Goal: Task Accomplishment & Management: Manage account settings

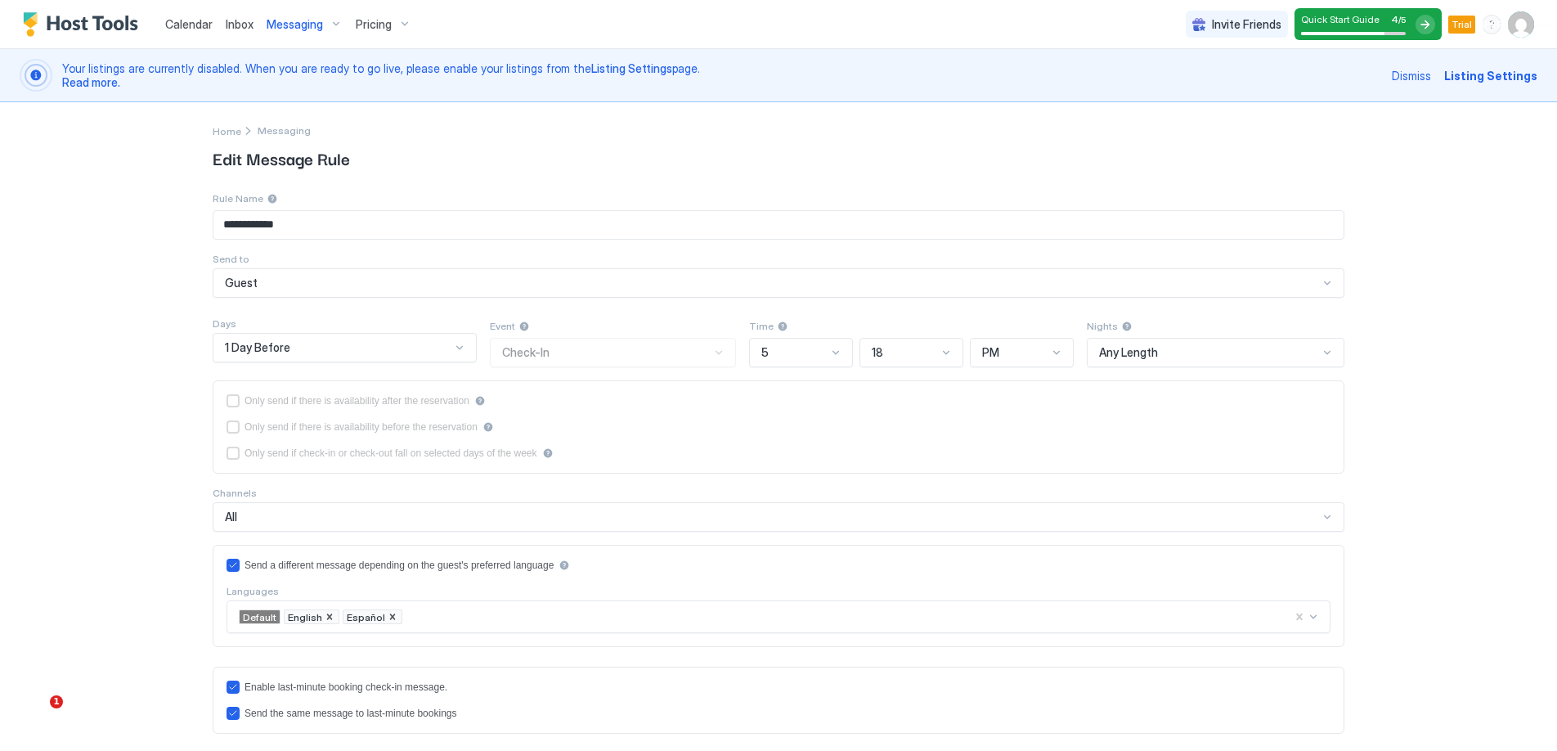
scroll to position [475, 0]
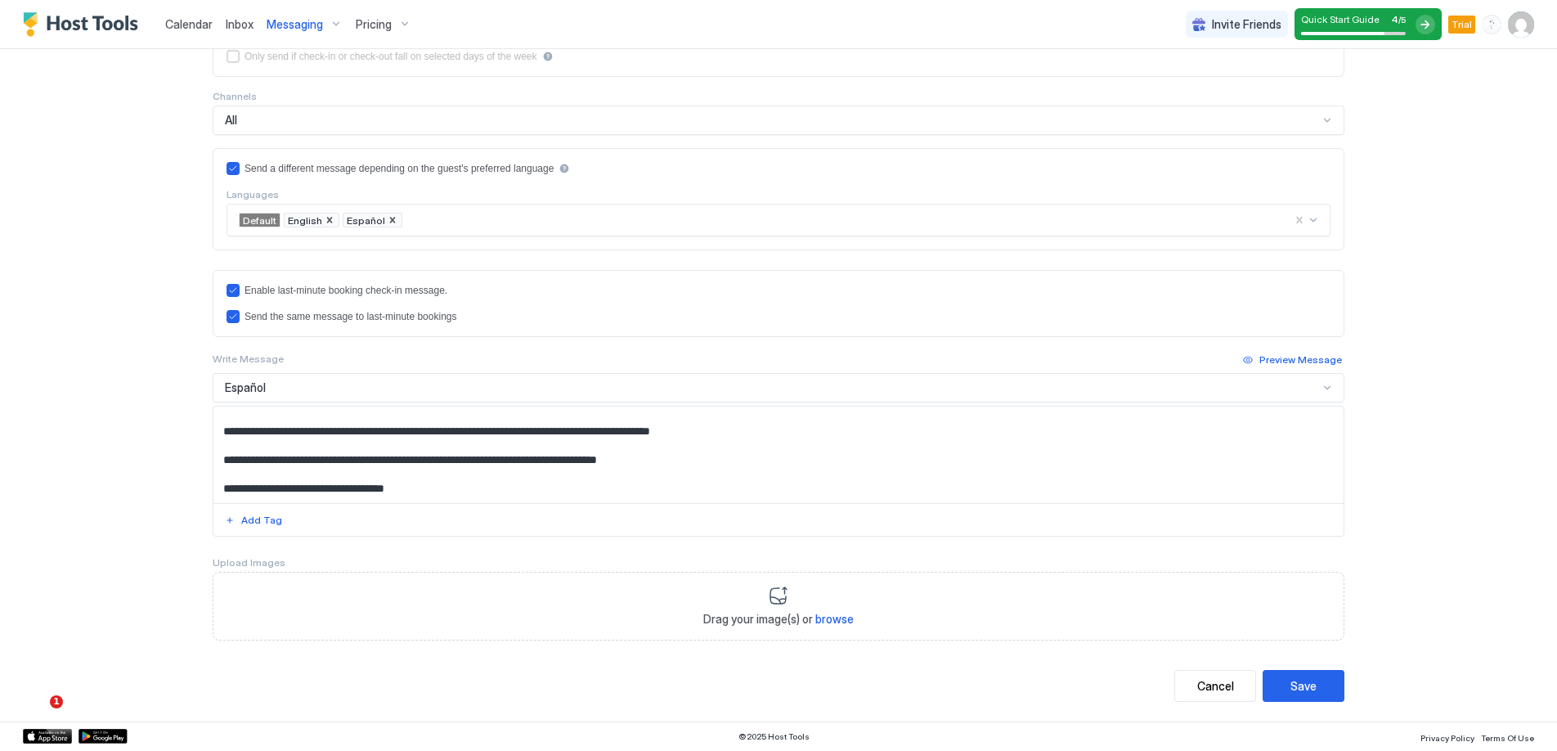
click at [15, 416] on div "**********" at bounding box center [778, 375] width 1557 height 751
click at [700, 460] on textarea "Input Field" at bounding box center [778, 455] width 1130 height 97
paste textarea "**********"
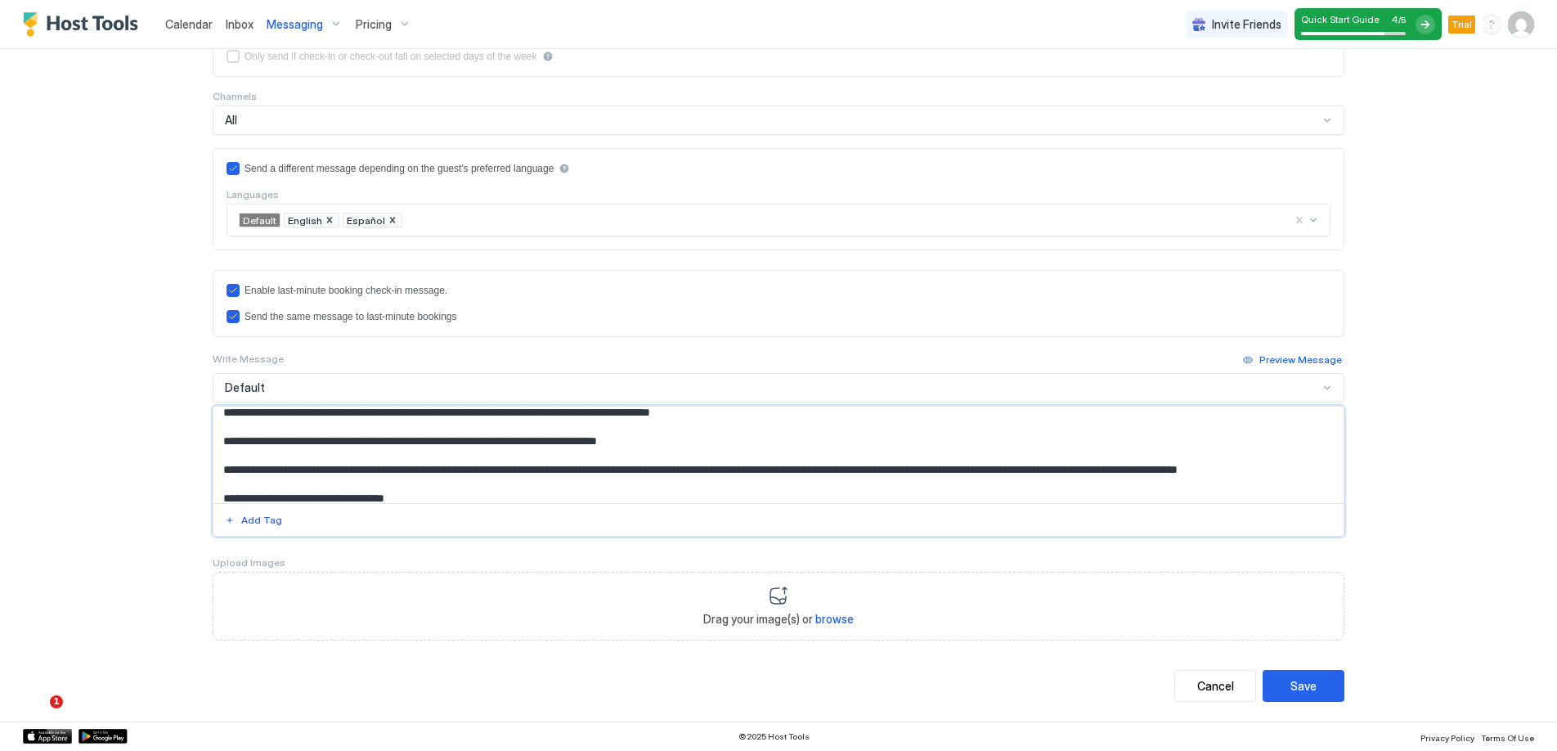
scroll to position [500, 0]
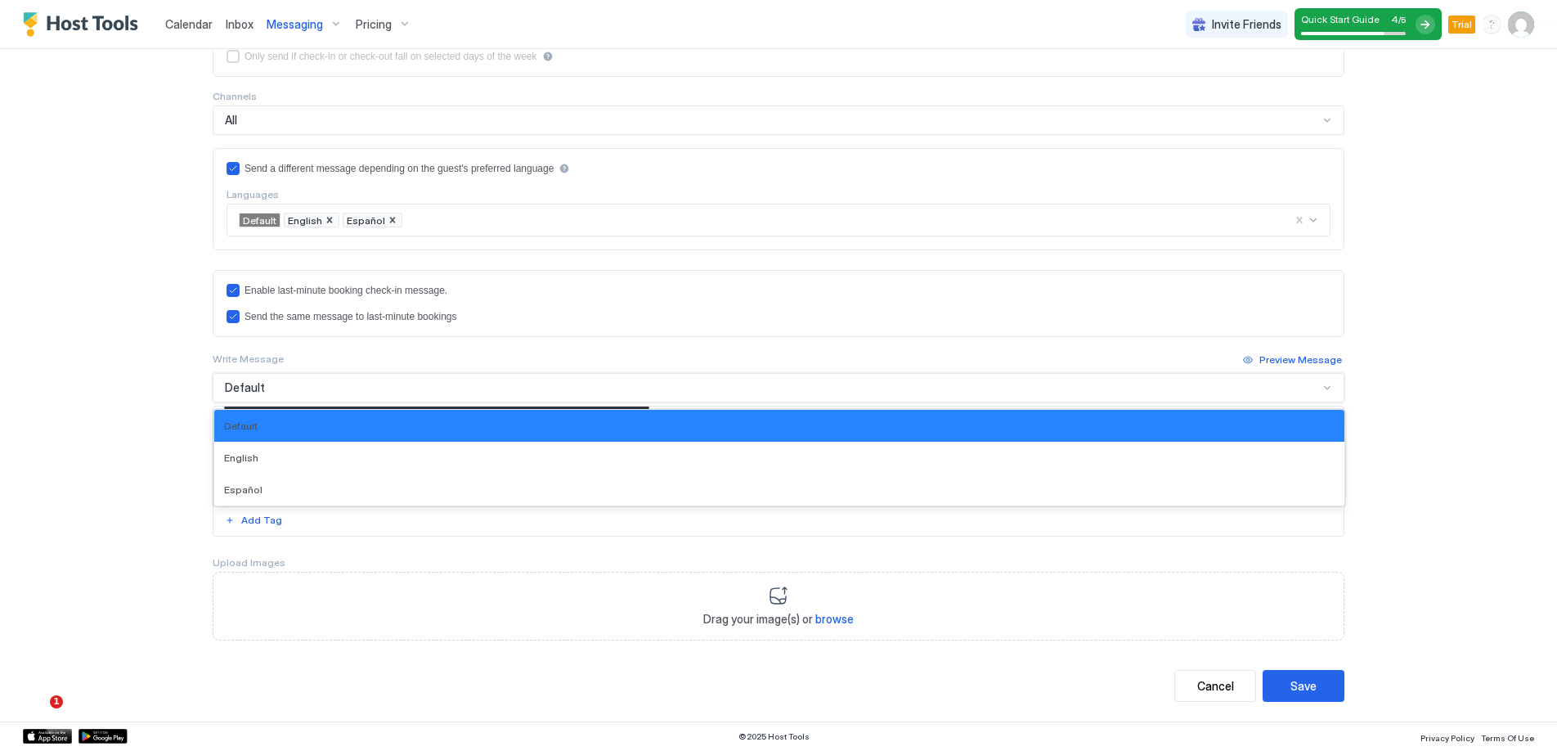
click at [336, 392] on div "Default" at bounding box center [772, 387] width 1094 height 15
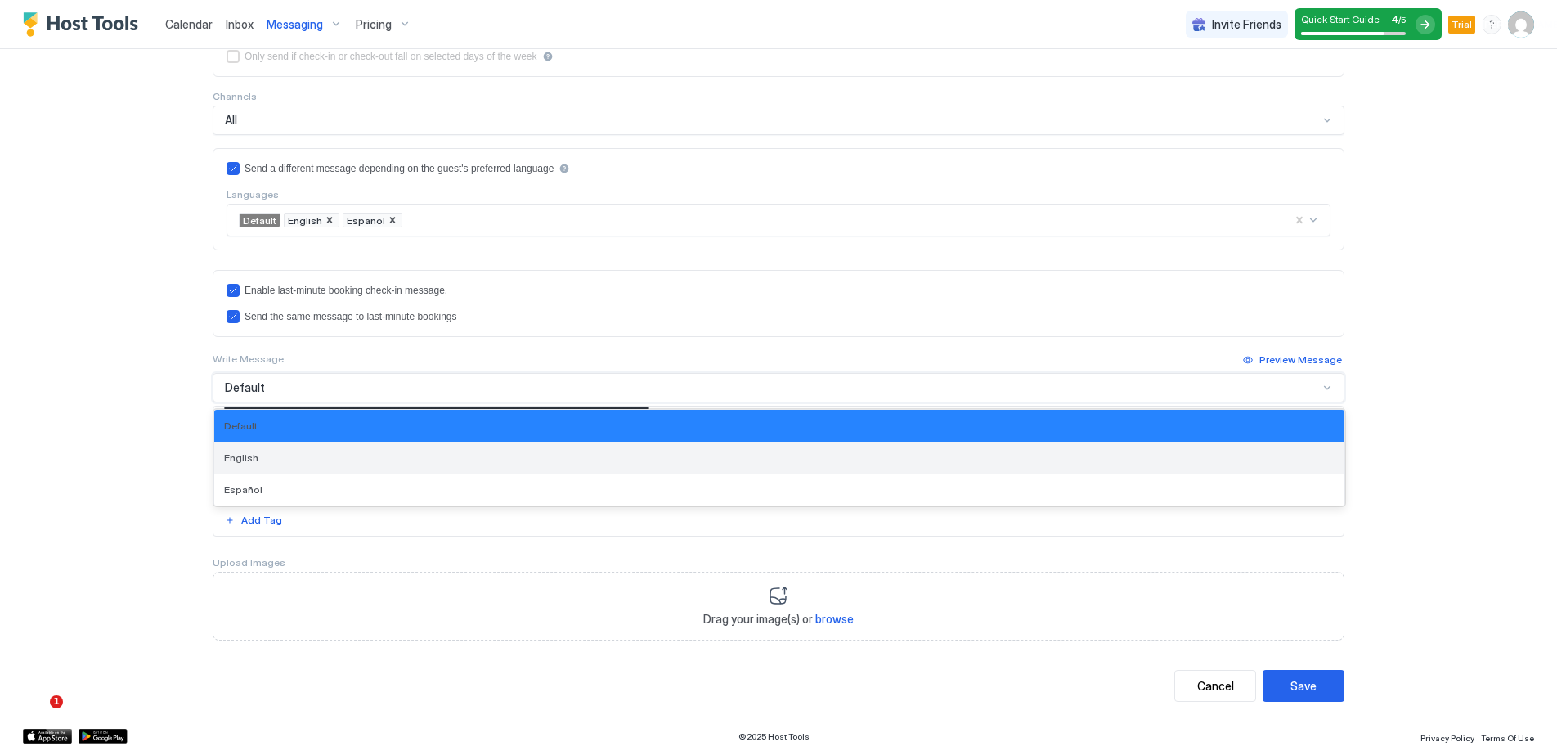
click at [317, 451] on div "English" at bounding box center [779, 457] width 1111 height 12
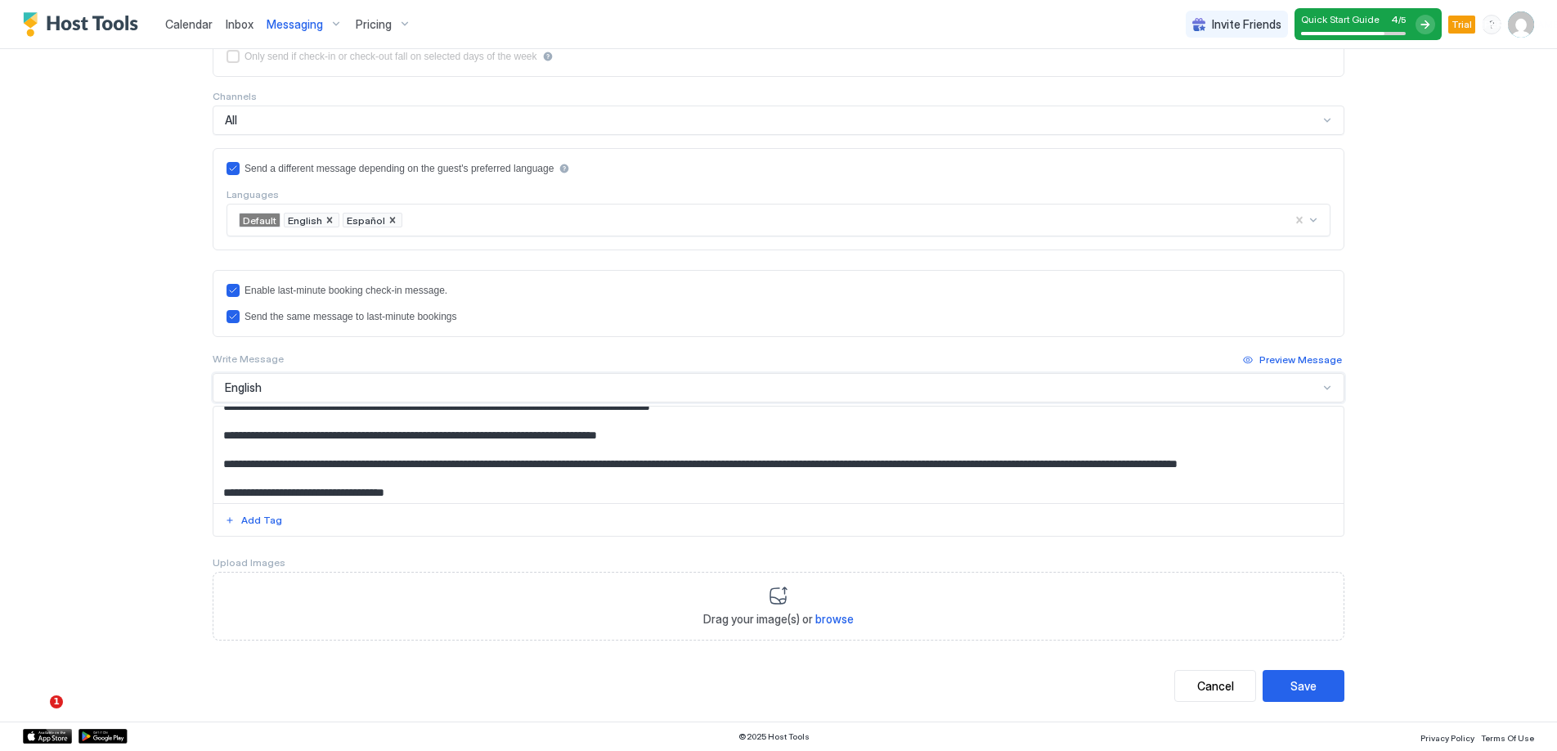
scroll to position [475, 0]
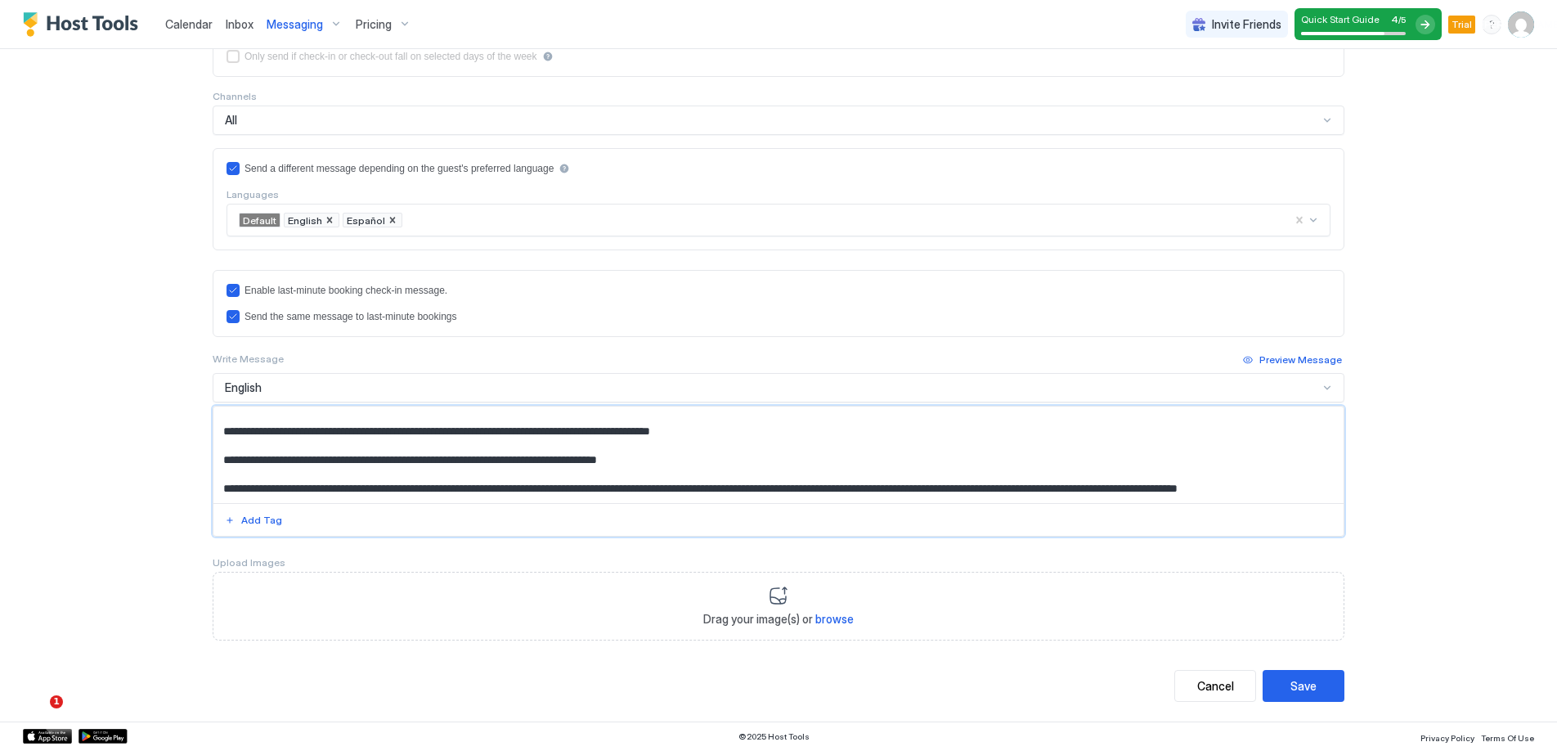
click at [701, 461] on textarea "Input Field" at bounding box center [778, 455] width 1130 height 97
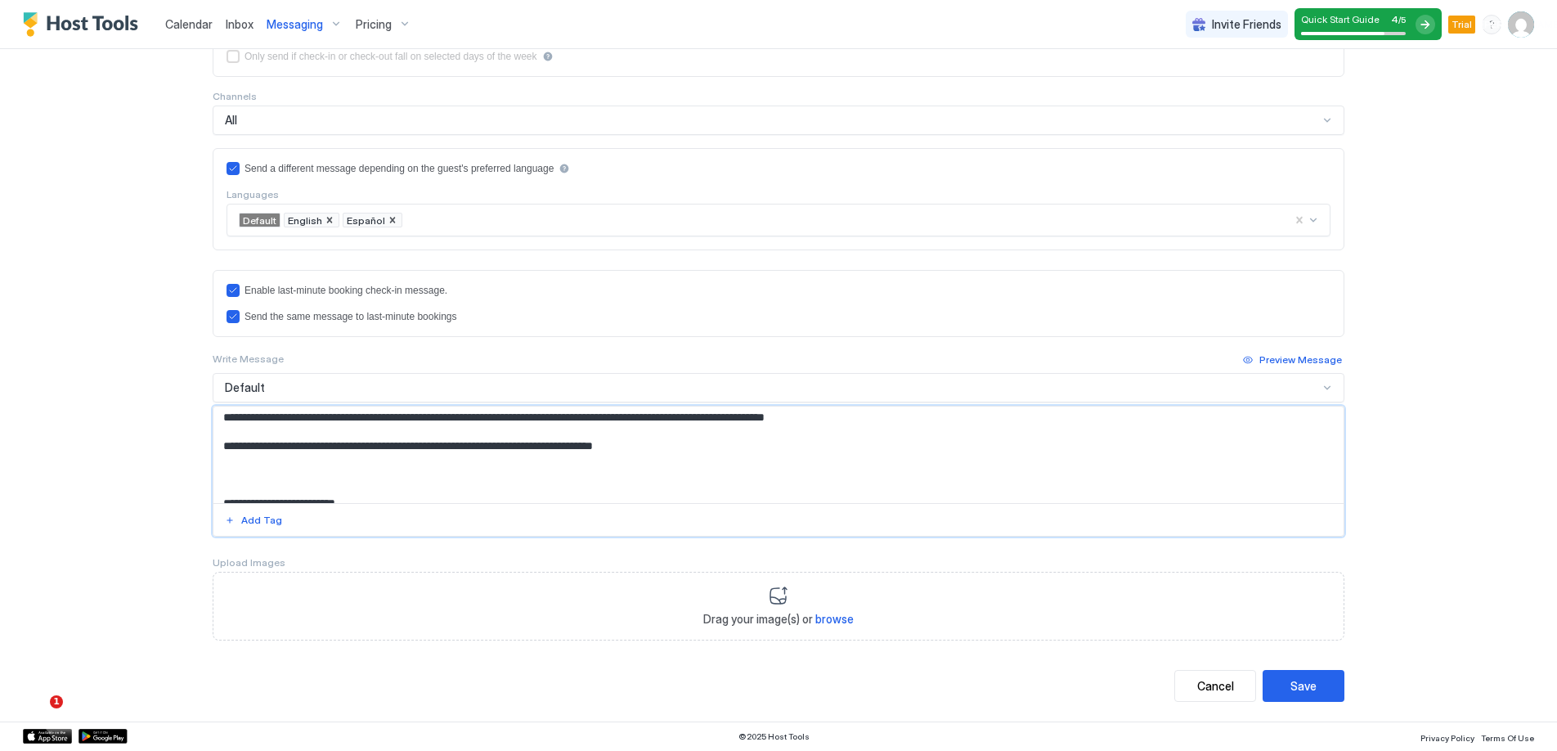
scroll to position [500, 0]
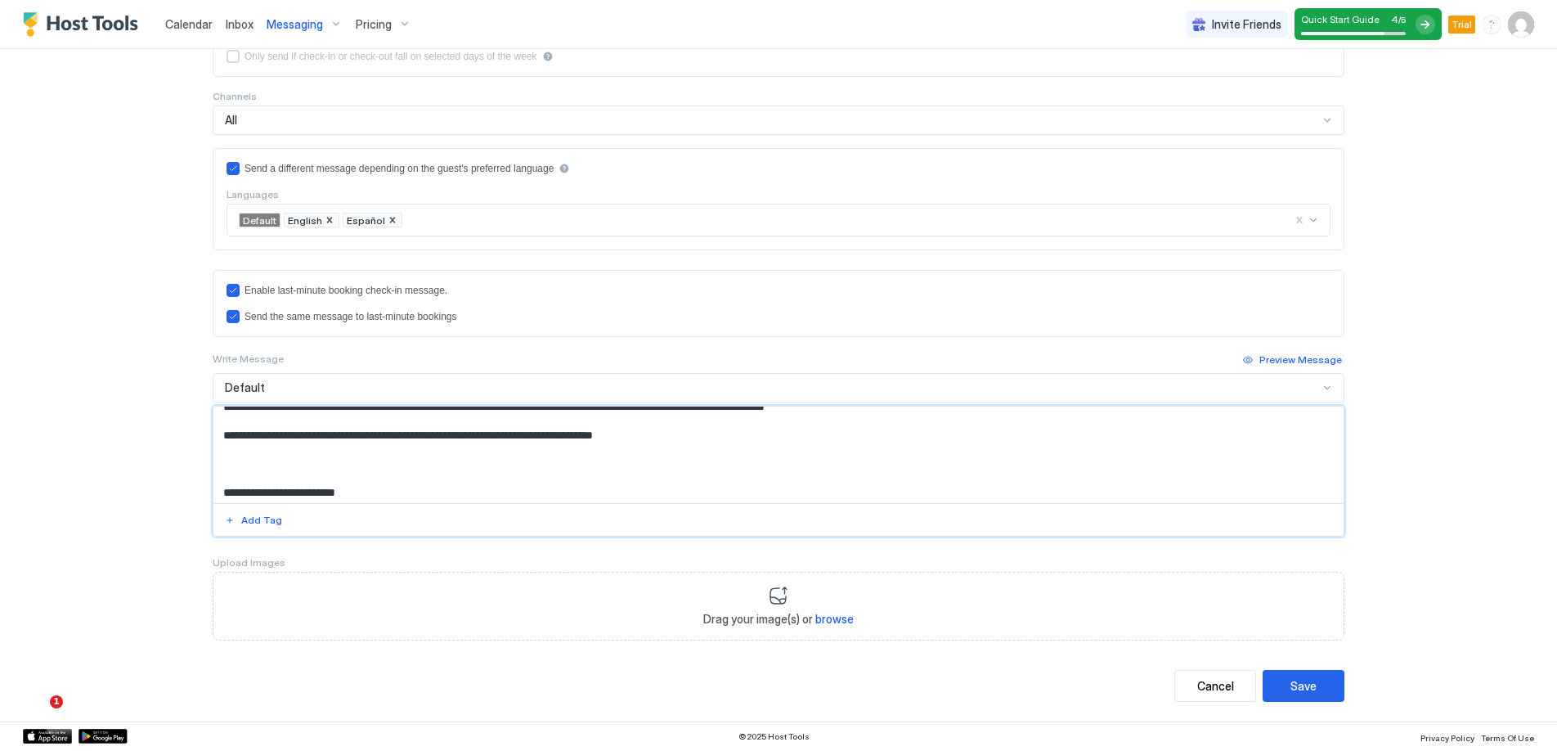
paste textarea "**********"
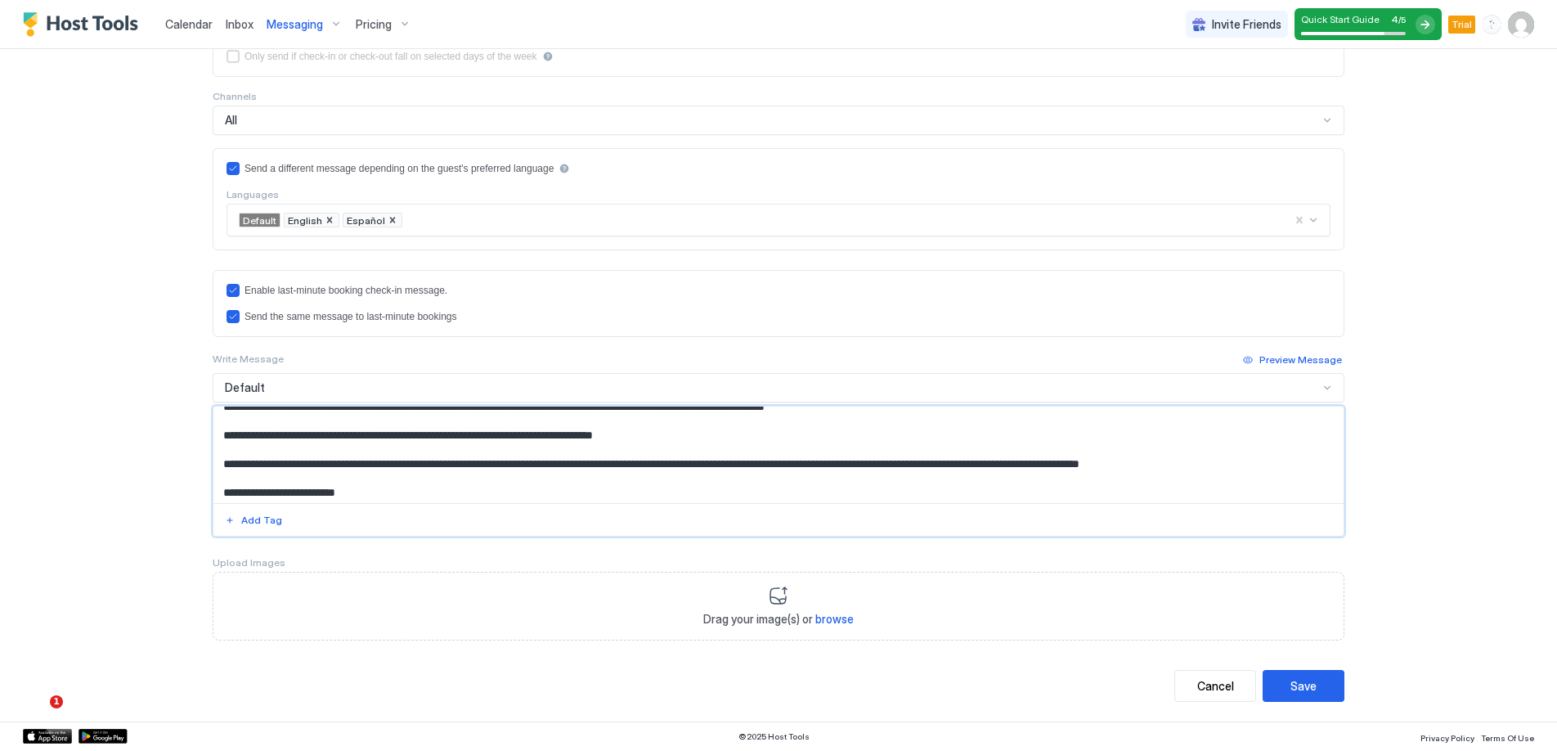
type textarea "**********"
click at [441, 382] on div "Default" at bounding box center [772, 387] width 1094 height 15
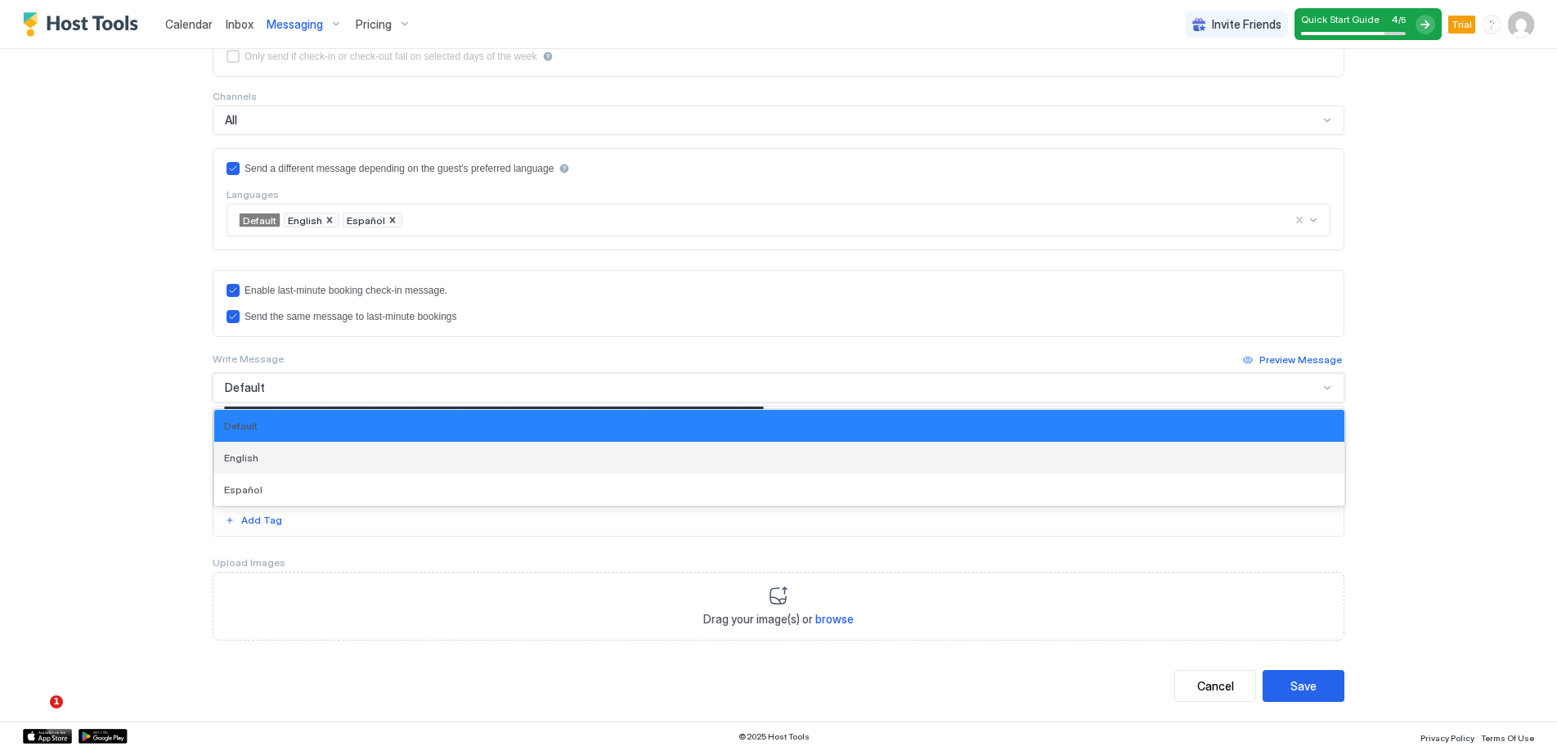
click at [378, 462] on div "English" at bounding box center [779, 457] width 1111 height 12
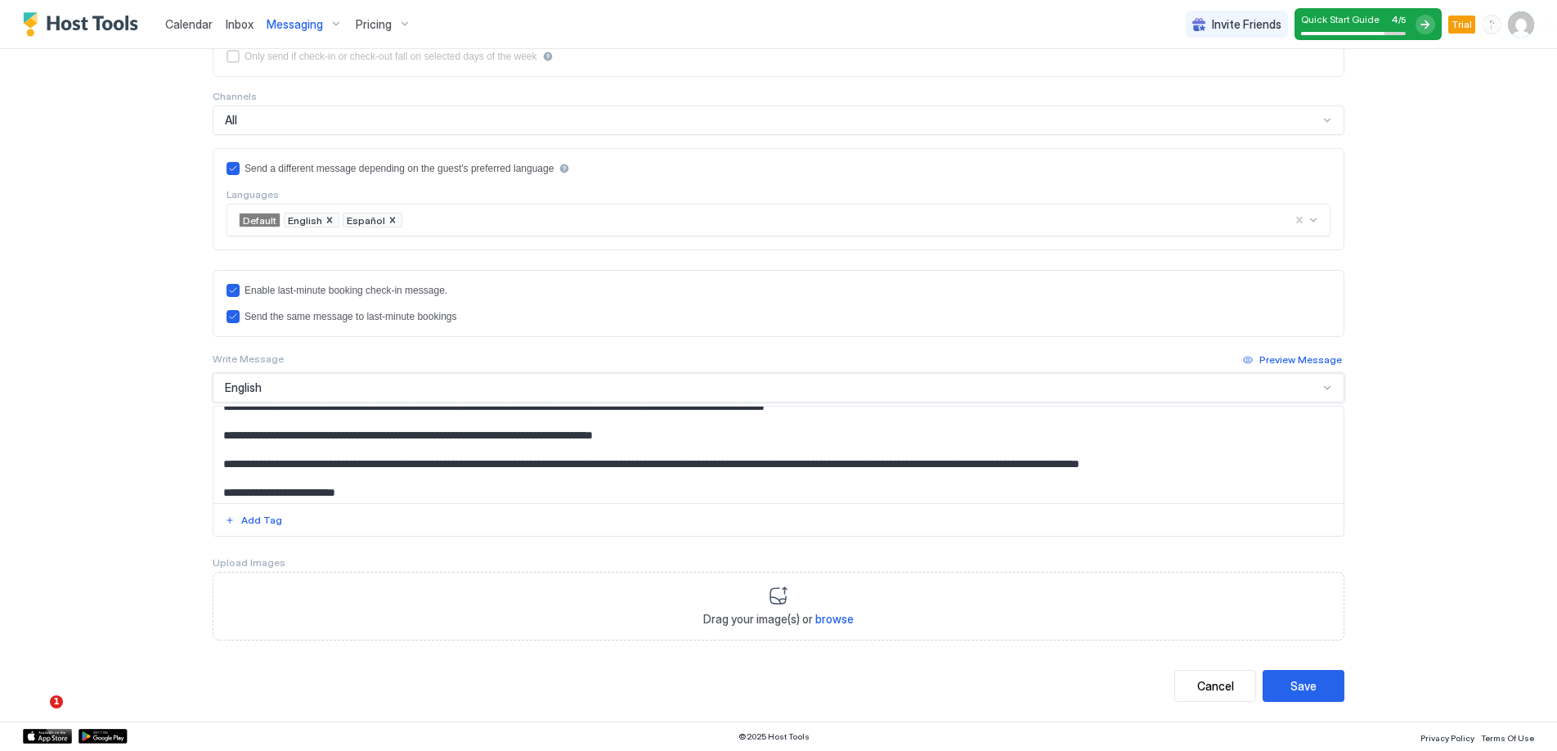
scroll to position [504, 0]
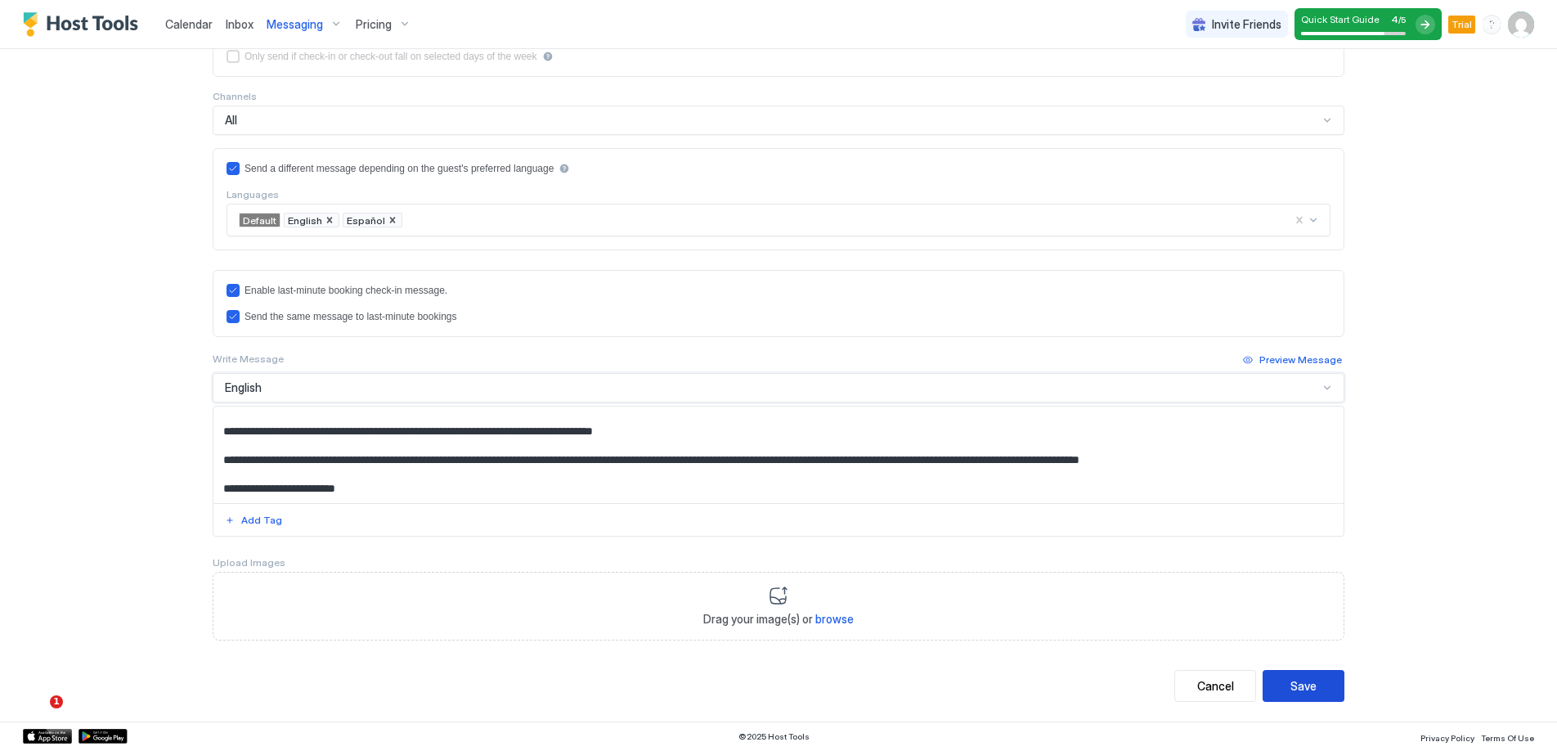
click at [1289, 684] on button "Save" at bounding box center [1304, 686] width 82 height 32
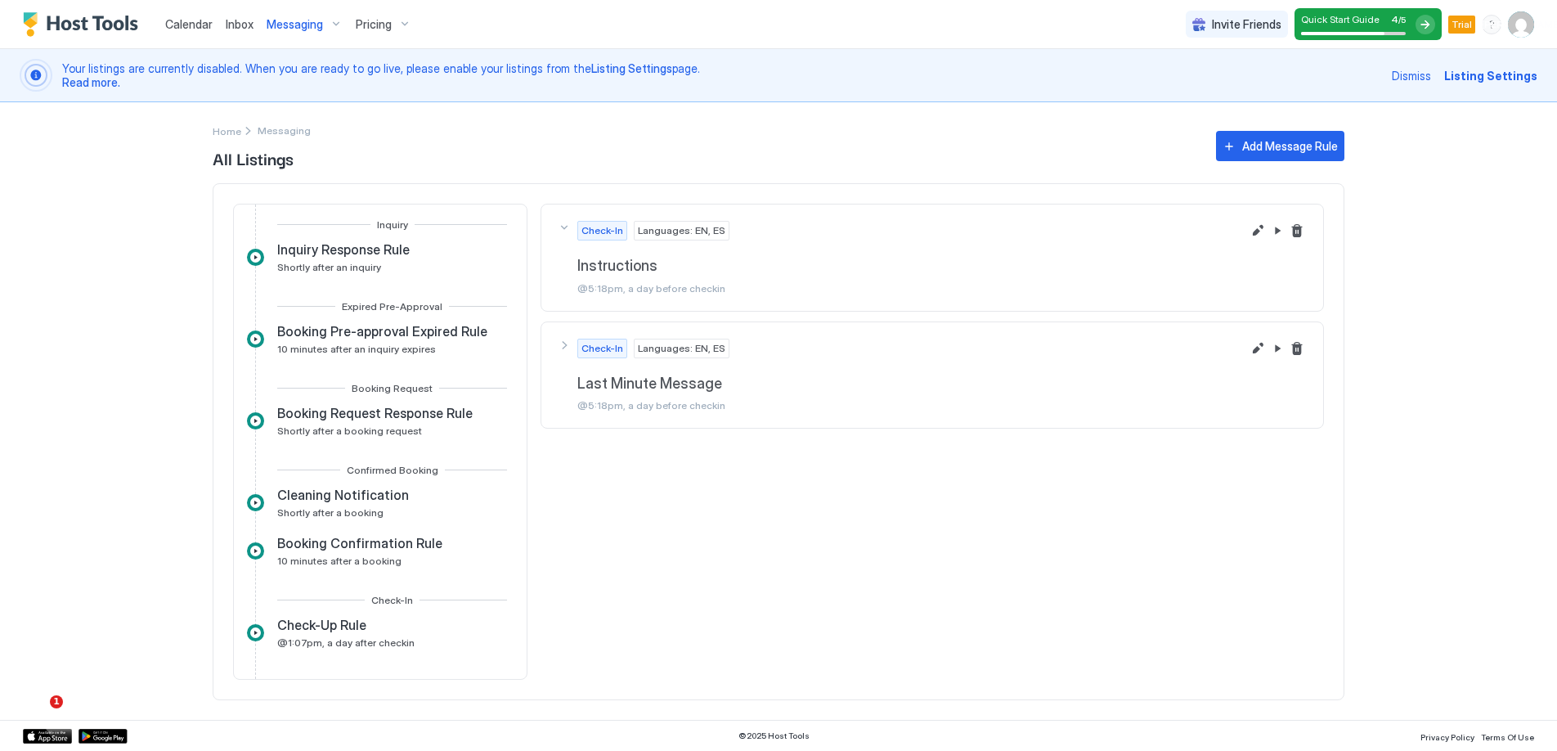
scroll to position [595, 0]
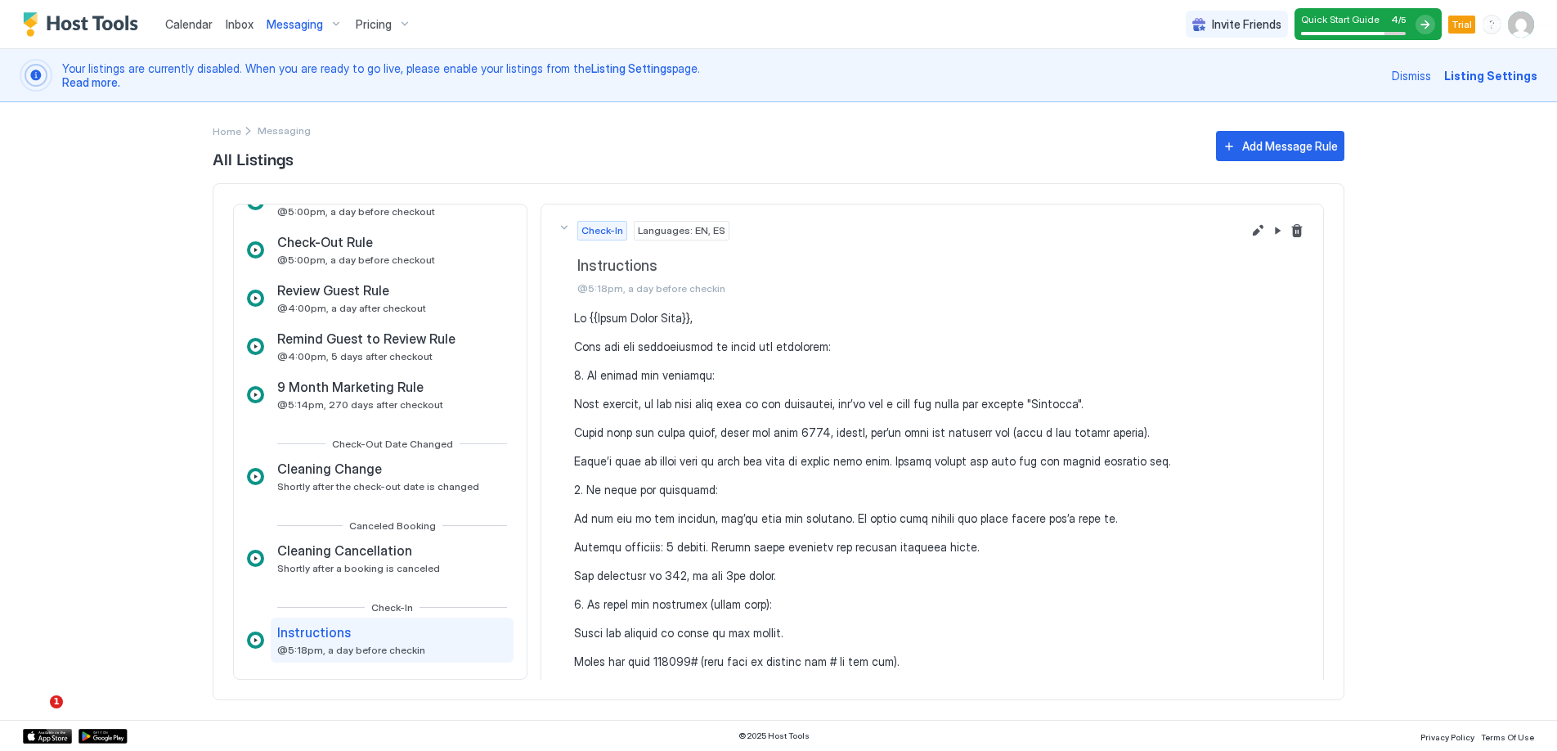
click at [1381, 26] on div "Quick Start Guide 4 / 5" at bounding box center [1353, 24] width 105 height 22
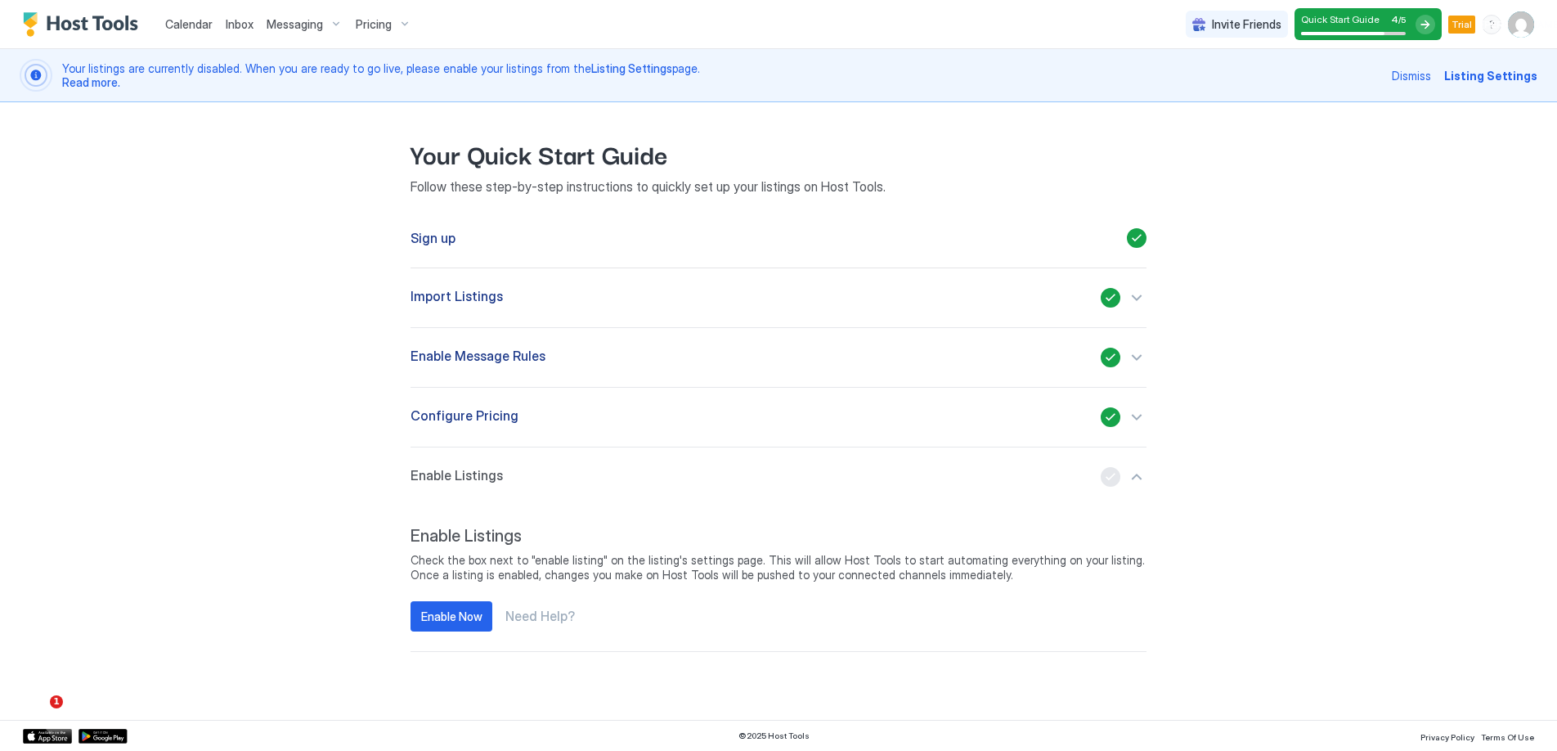
click at [1109, 477] on div "button" at bounding box center [1124, 477] width 46 height 20
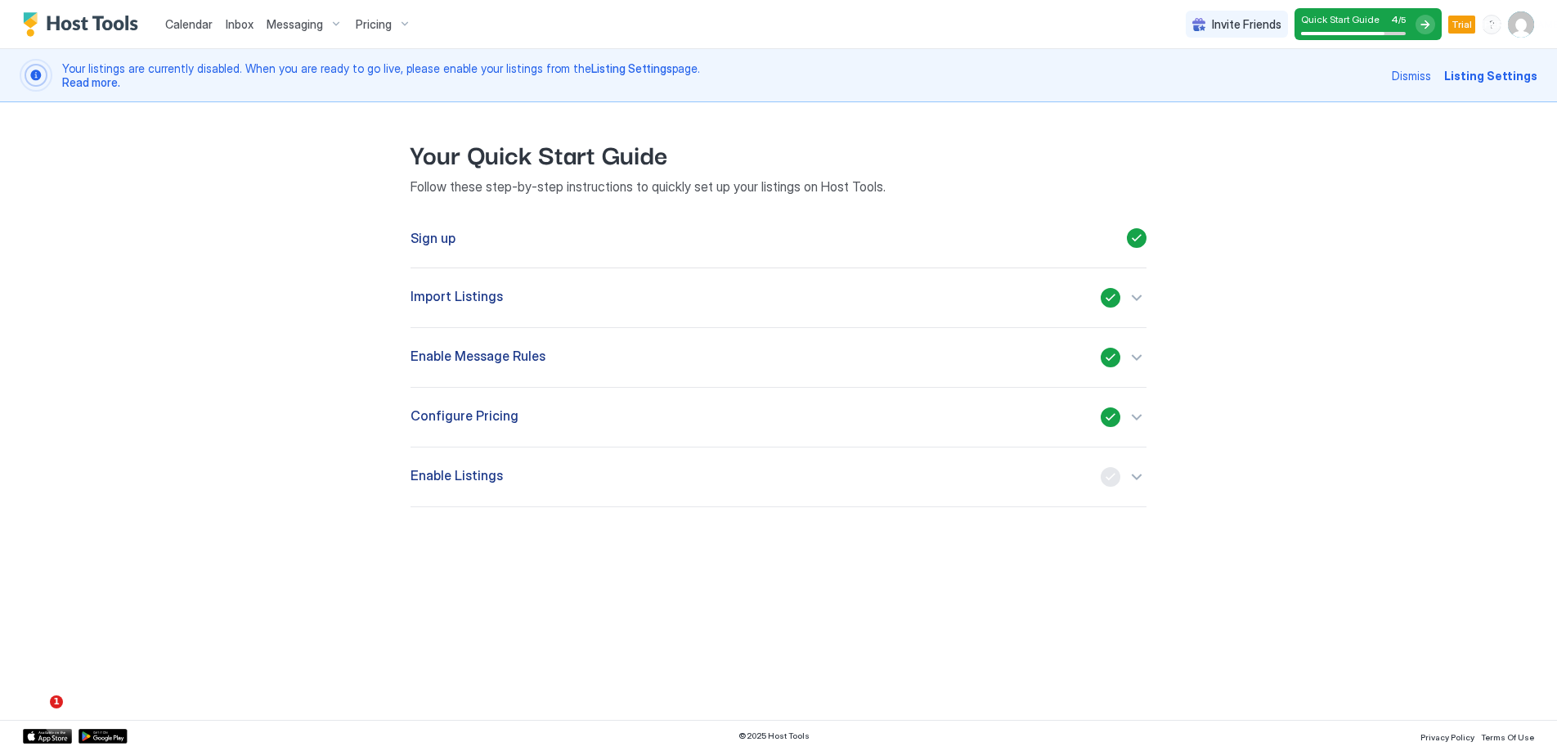
click at [1109, 477] on div "button" at bounding box center [1124, 477] width 46 height 20
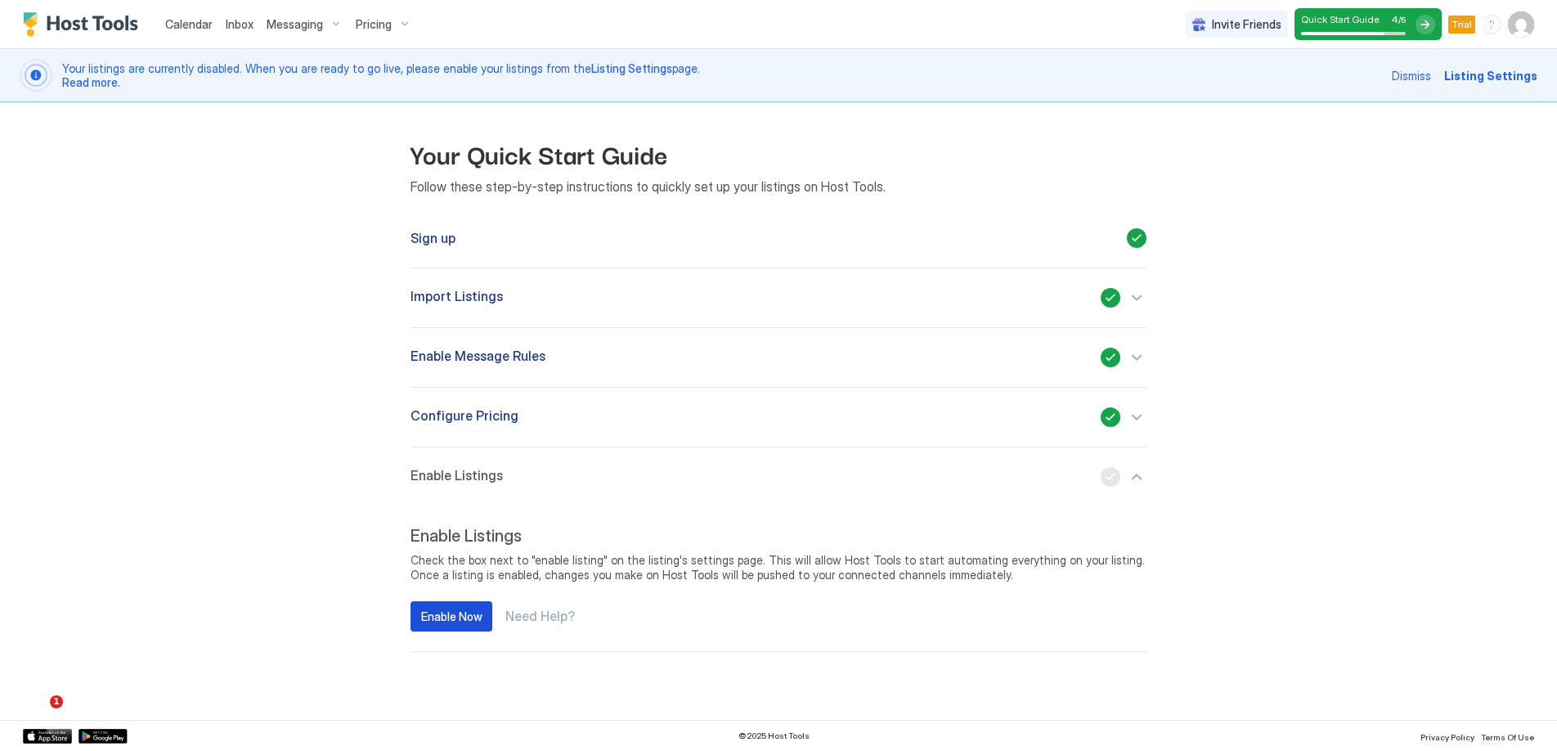
click at [460, 627] on button "Enable Now" at bounding box center [452, 616] width 82 height 30
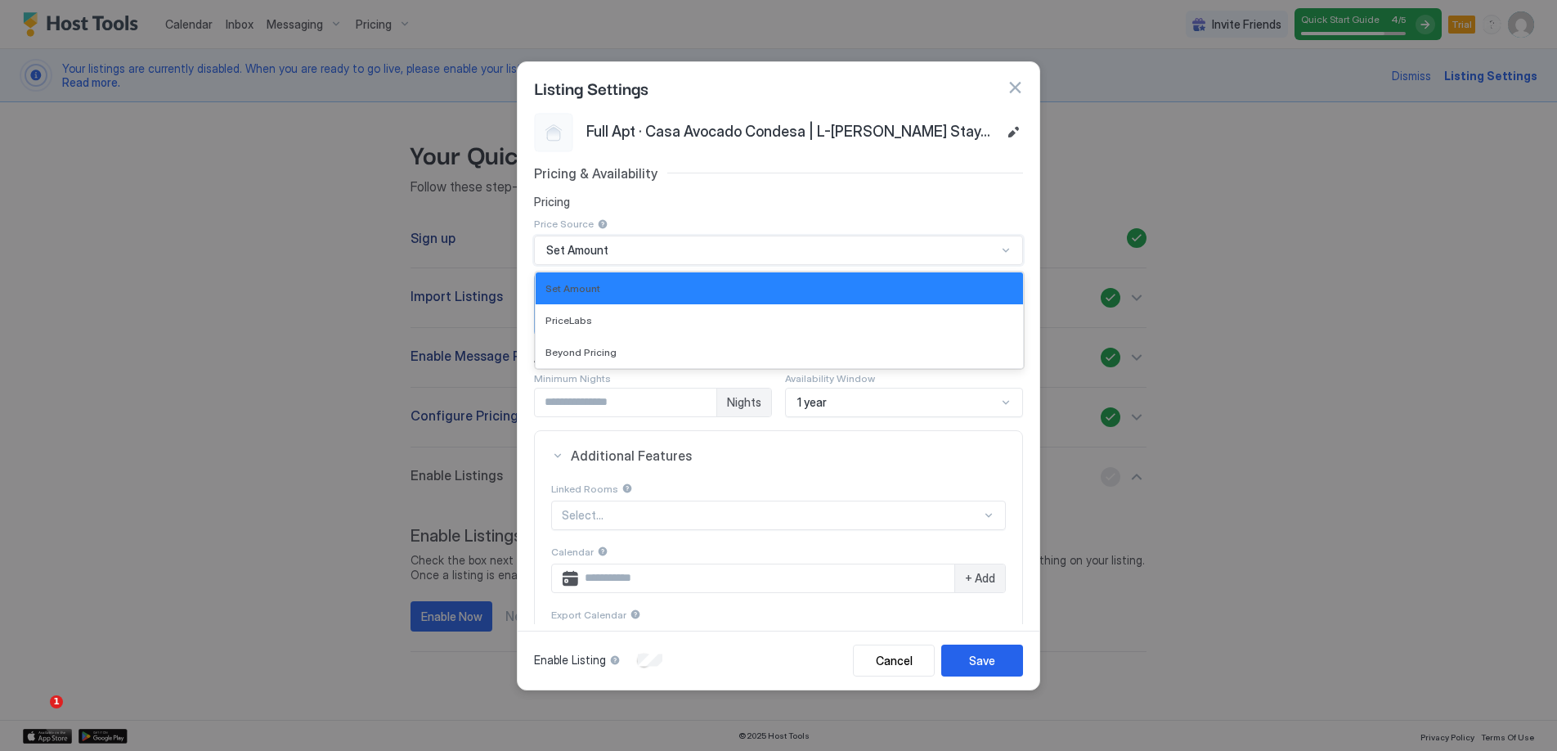
click at [660, 257] on div at bounding box center [772, 250] width 454 height 15
click at [636, 325] on div "PriceLabs" at bounding box center [780, 320] width 468 height 12
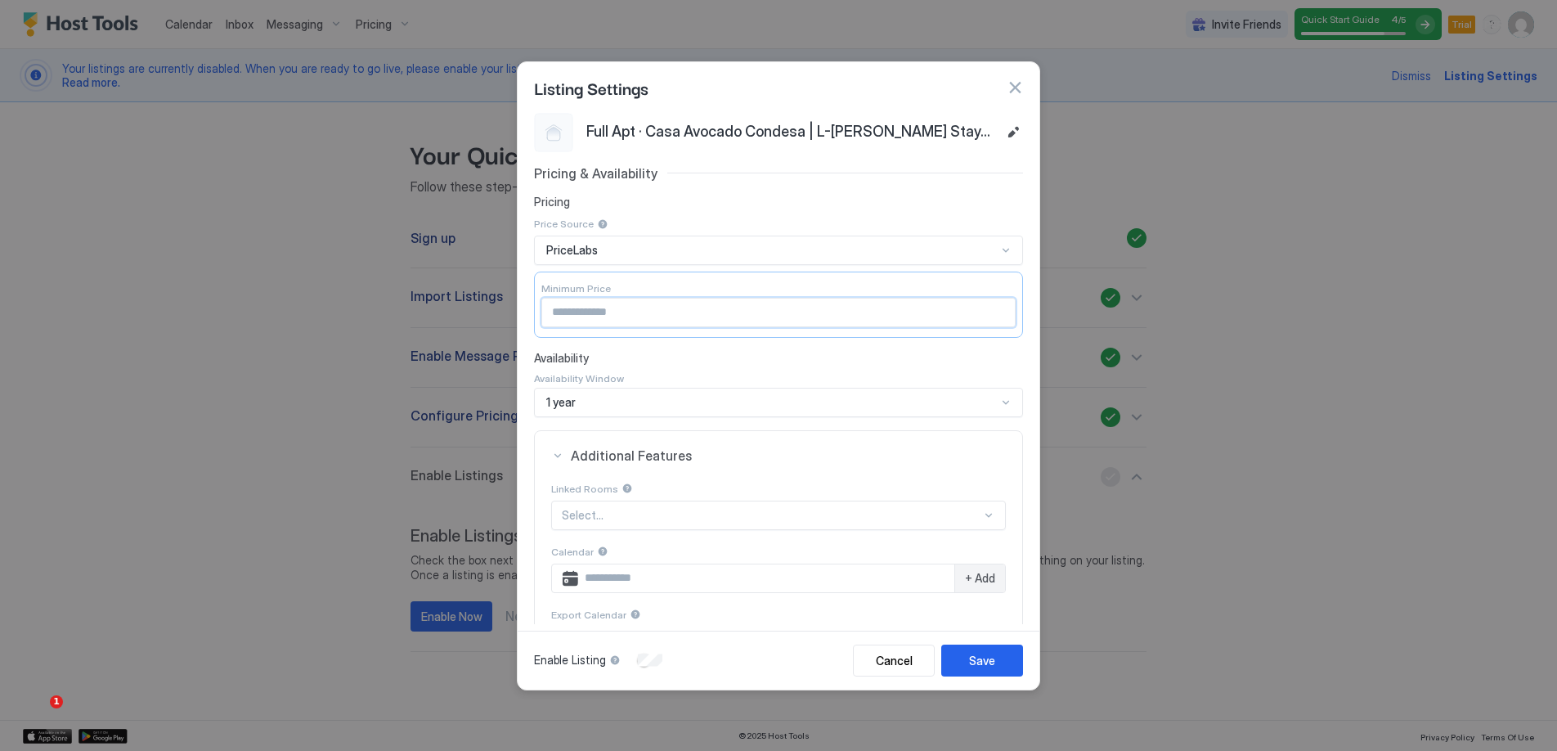
click at [636, 311] on input "Input Field" at bounding box center [778, 313] width 473 height 28
click at [841, 189] on div "Pricing & Availability Pricing Price Source PriceLabs Minimum Price Availabilit…" at bounding box center [778, 419] width 489 height 508
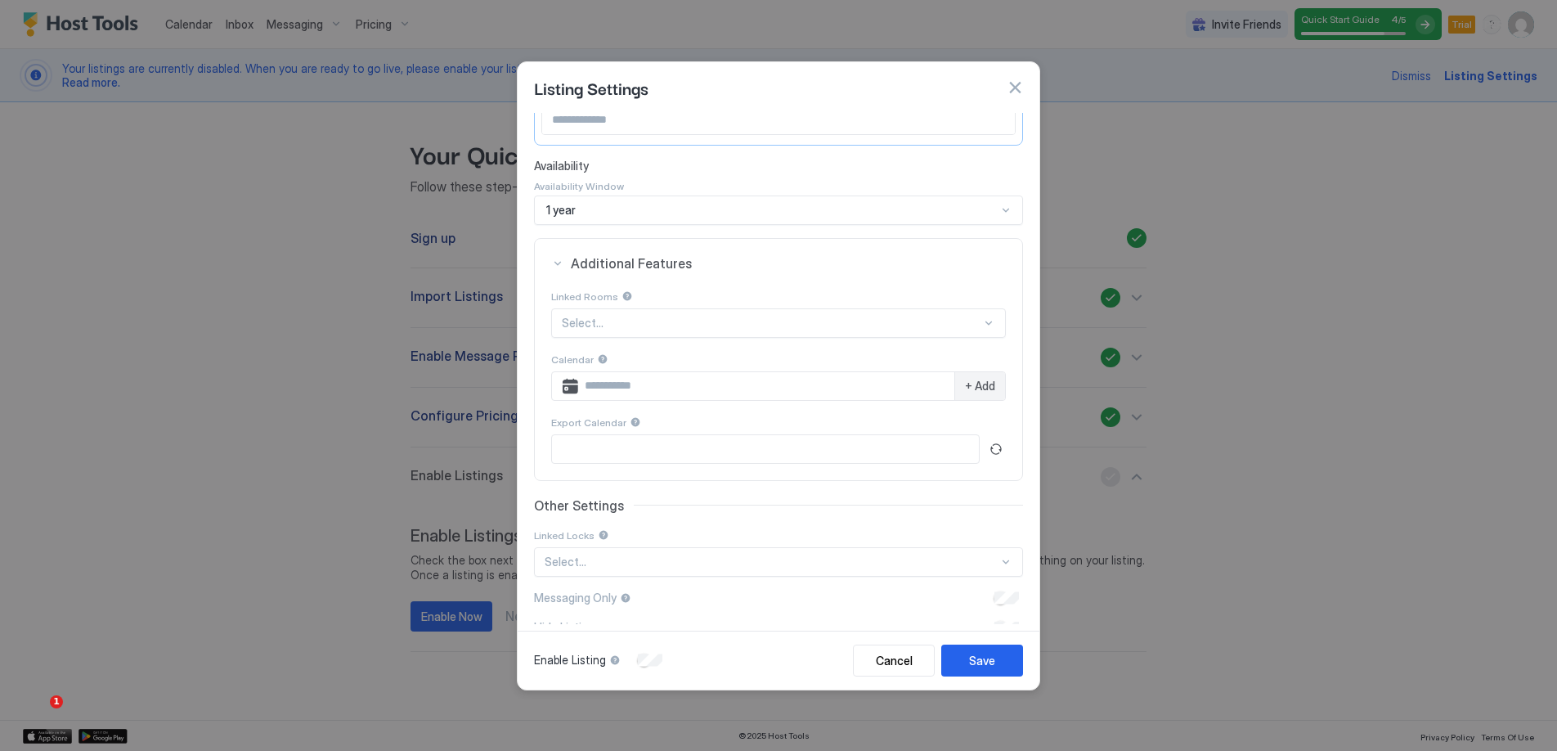
scroll to position [220, 0]
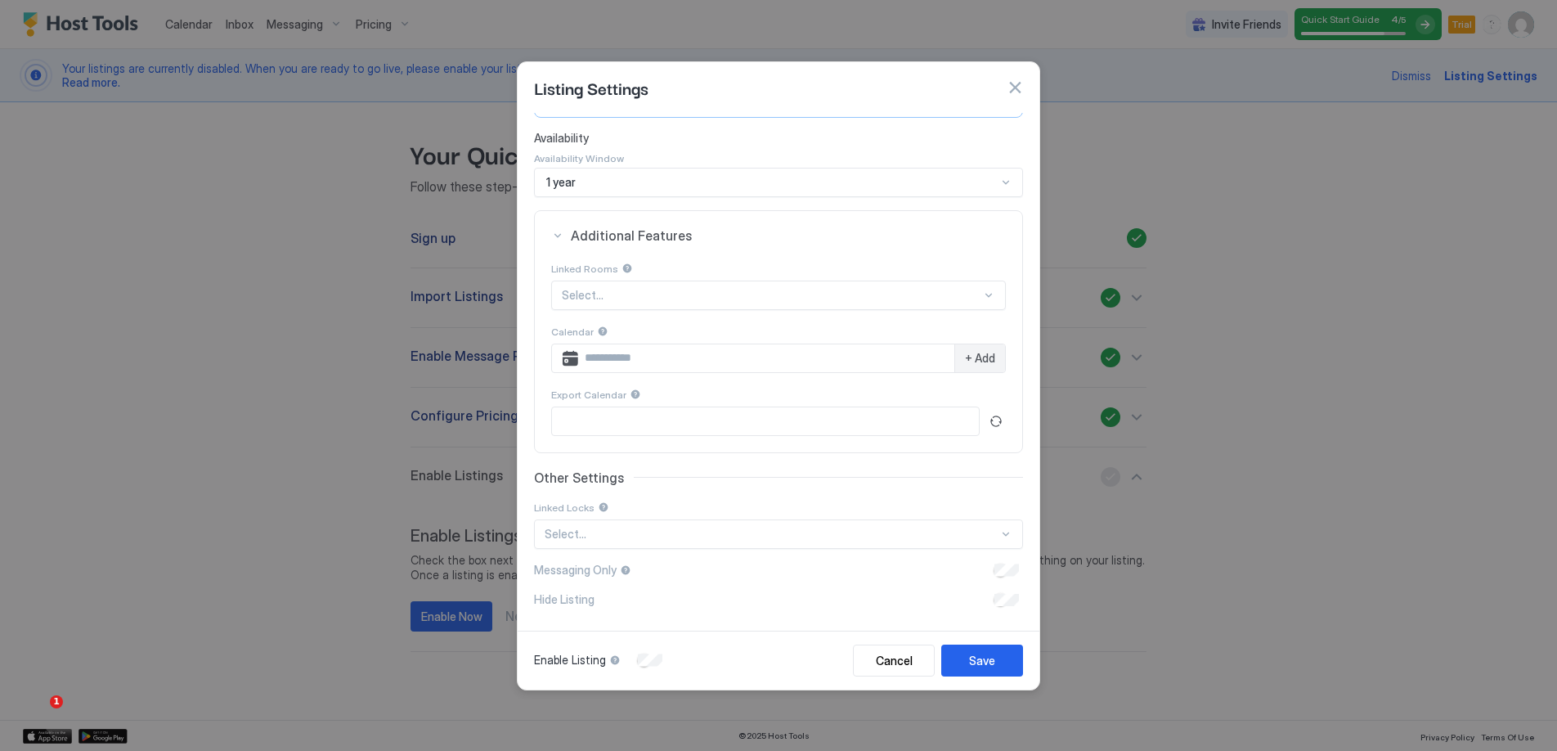
click at [662, 303] on div at bounding box center [772, 295] width 420 height 15
click at [708, 490] on div "Other Settings Linked Locks Select..." at bounding box center [778, 508] width 489 height 79
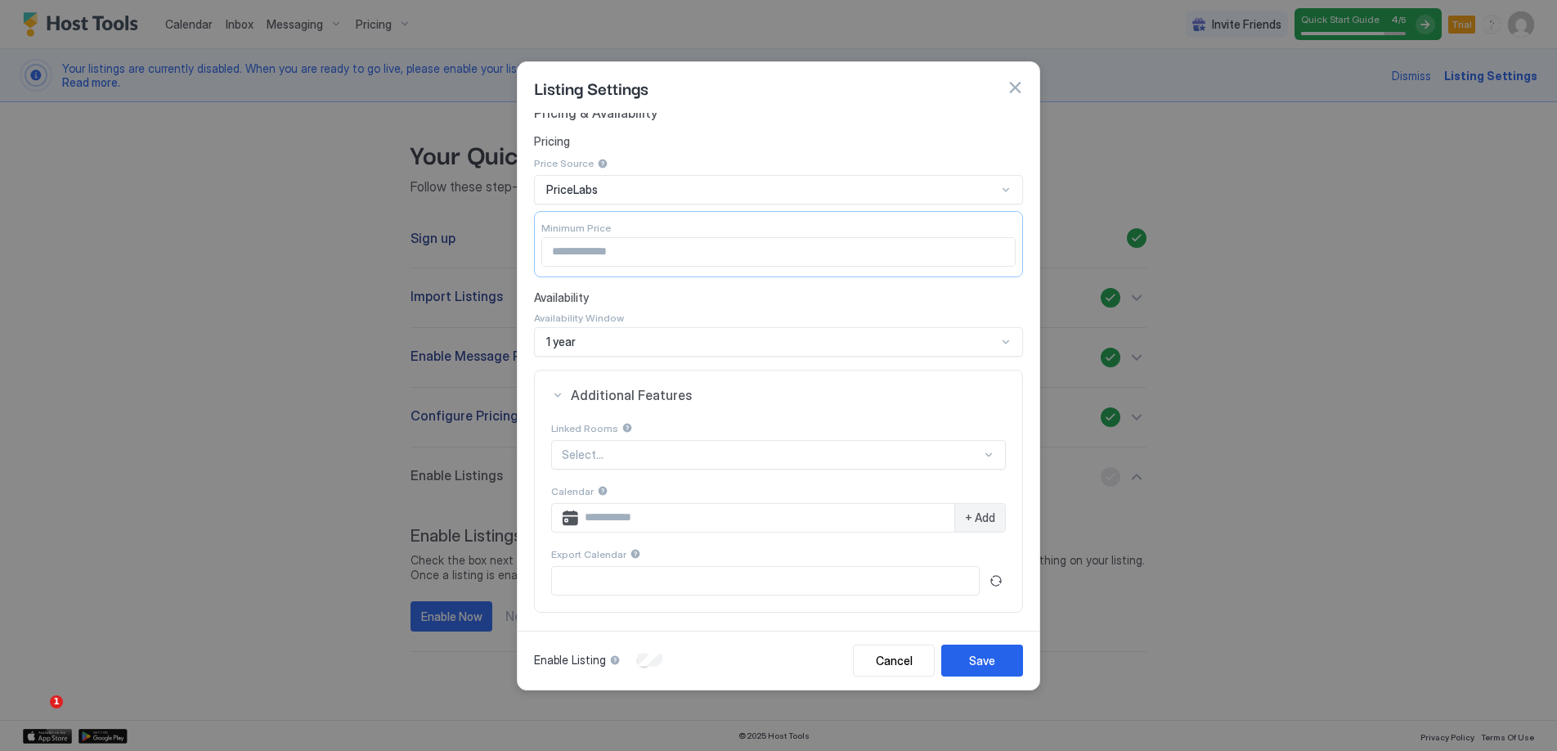
scroll to position [78, 0]
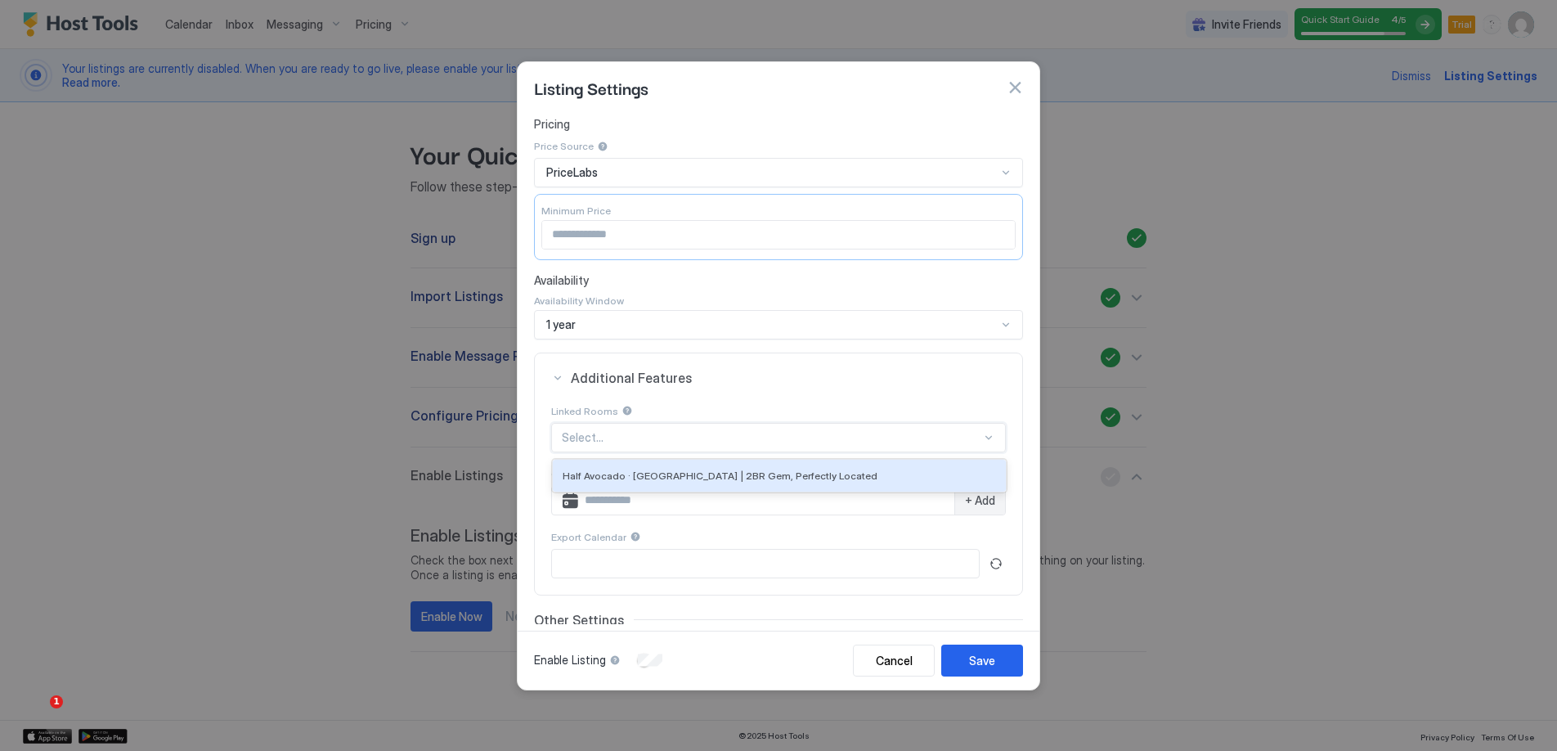
click at [609, 446] on div "Select..." at bounding box center [778, 437] width 455 height 29
click at [695, 480] on span "Half Avocado · [GEOGRAPHIC_DATA] | 2BR Gem, Perfectly Located" at bounding box center [720, 475] width 315 height 12
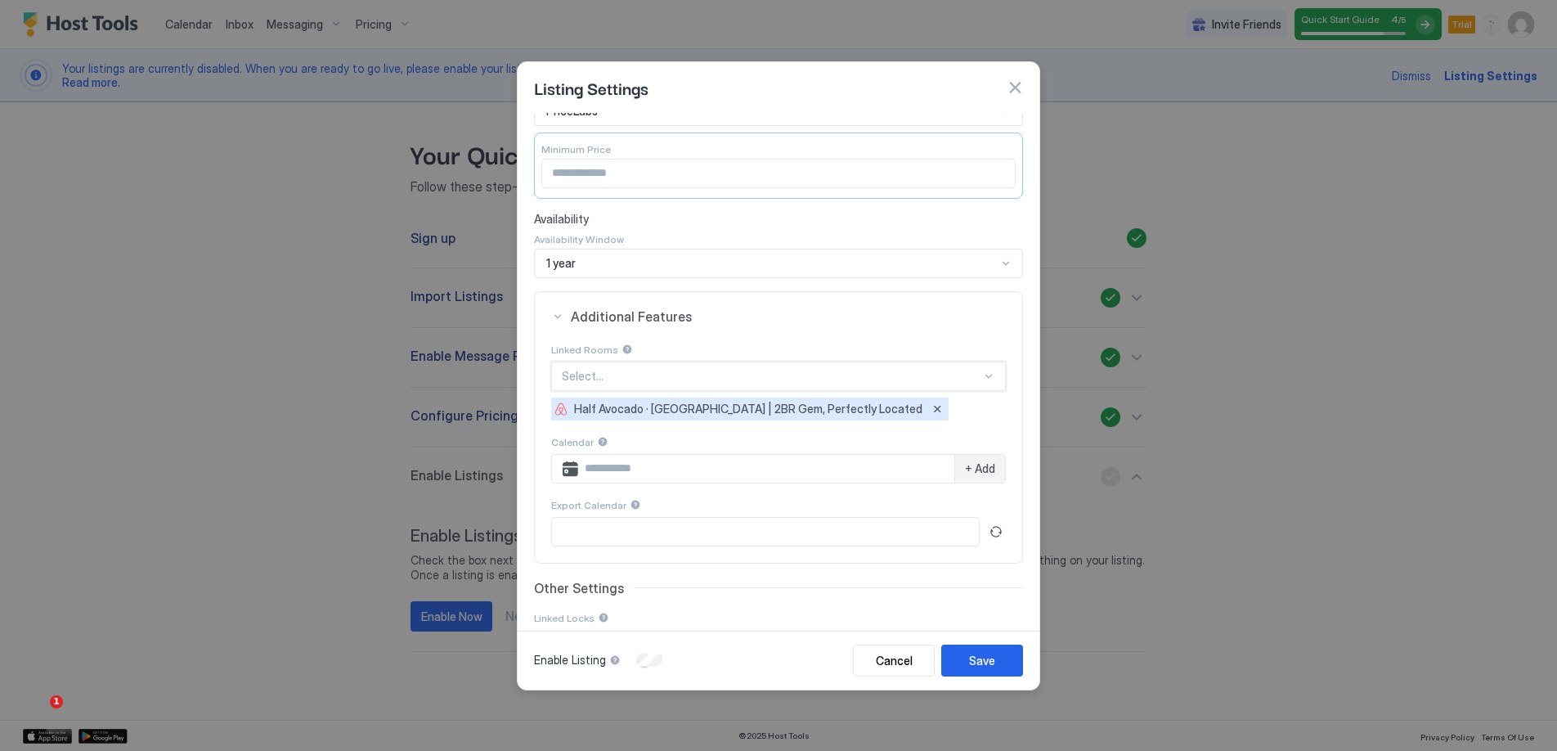
scroll to position [152, 0]
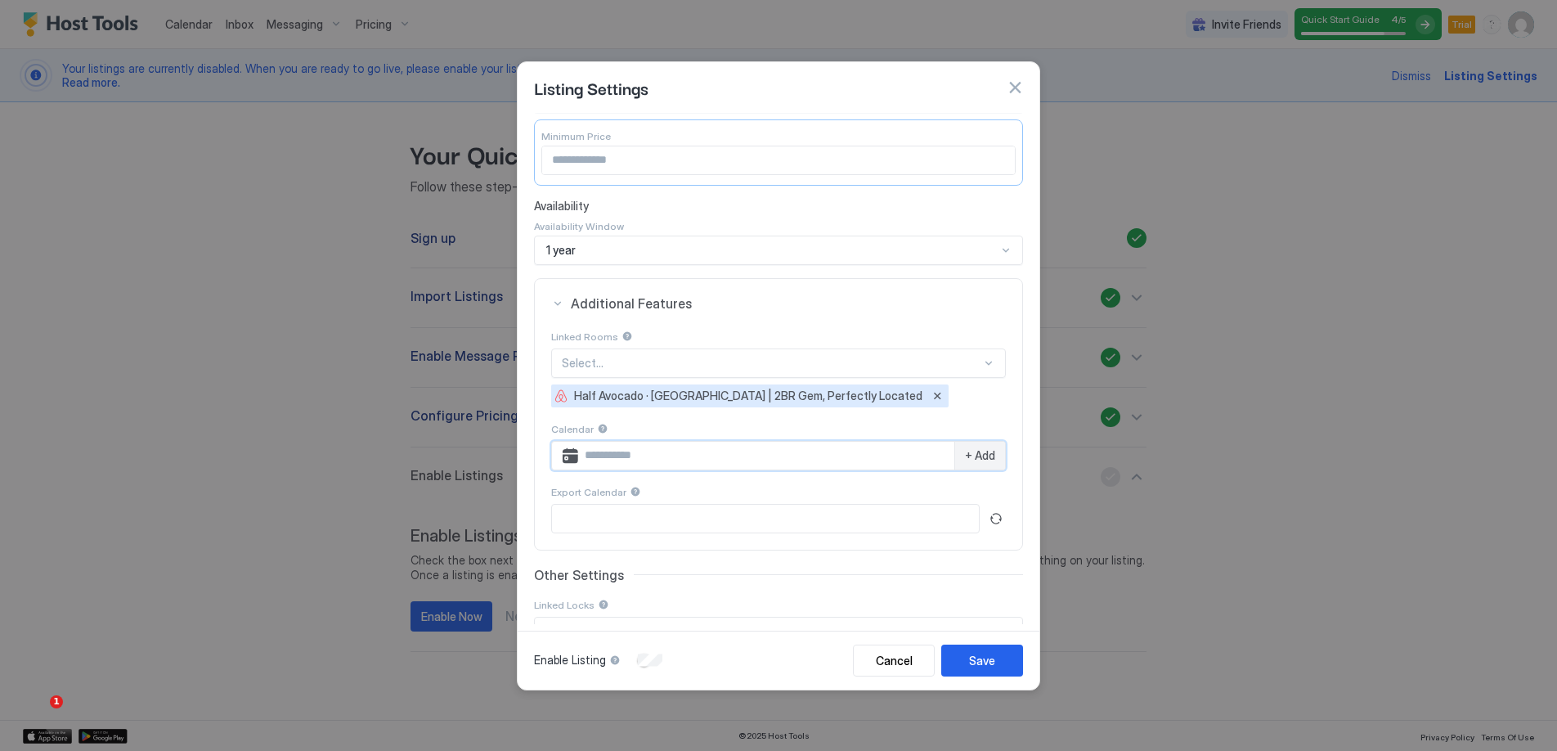
click at [631, 451] on input "Input Field" at bounding box center [766, 456] width 376 height 28
click at [969, 456] on span "+ Add" at bounding box center [980, 455] width 30 height 15
click at [860, 487] on div "Linked Rooms Select... Half Avocado · [GEOGRAPHIC_DATA] | 2BR Gem, Perfectly Lo…" at bounding box center [778, 438] width 455 height 220
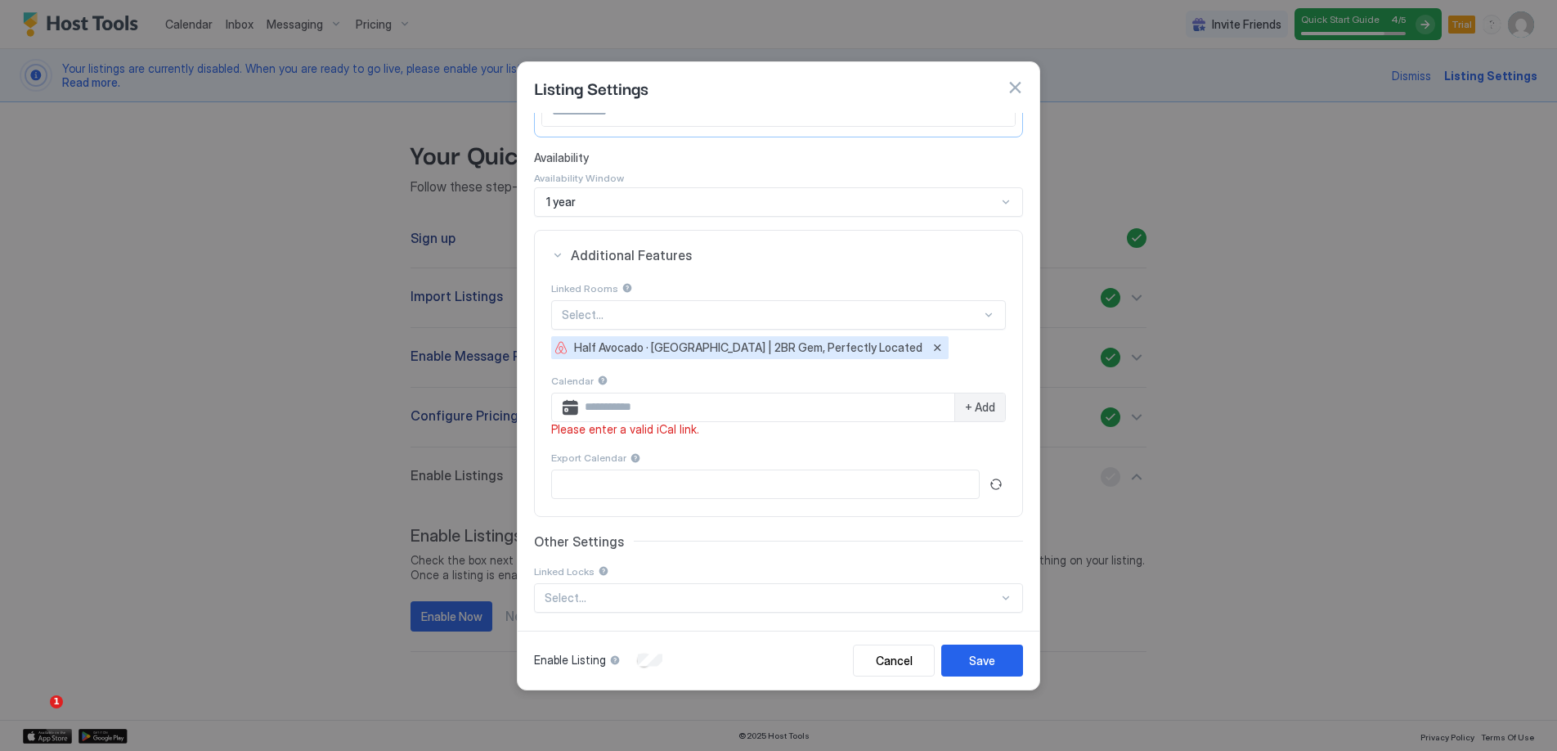
scroll to position [264, 0]
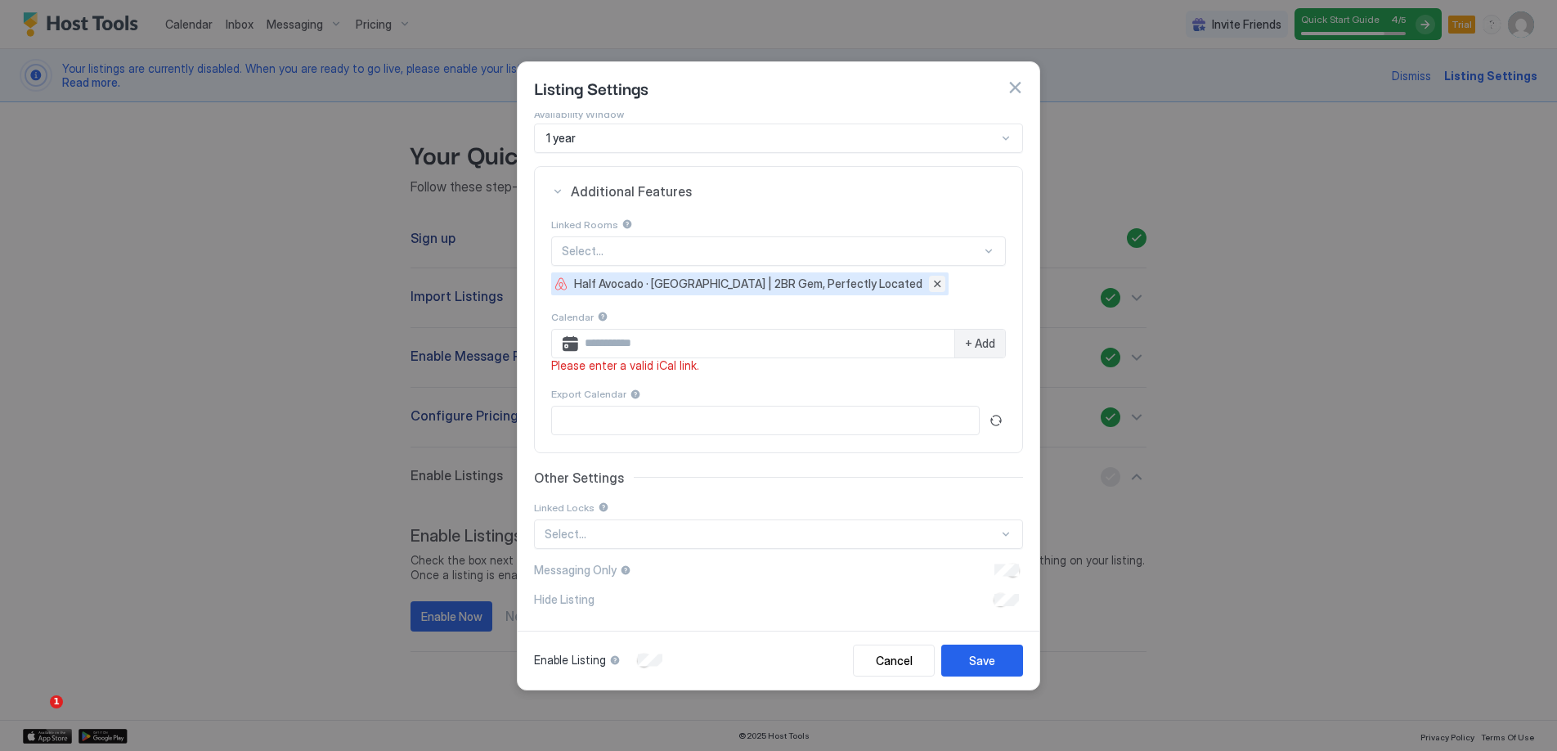
click at [940, 283] on button "Remove" at bounding box center [937, 284] width 16 height 16
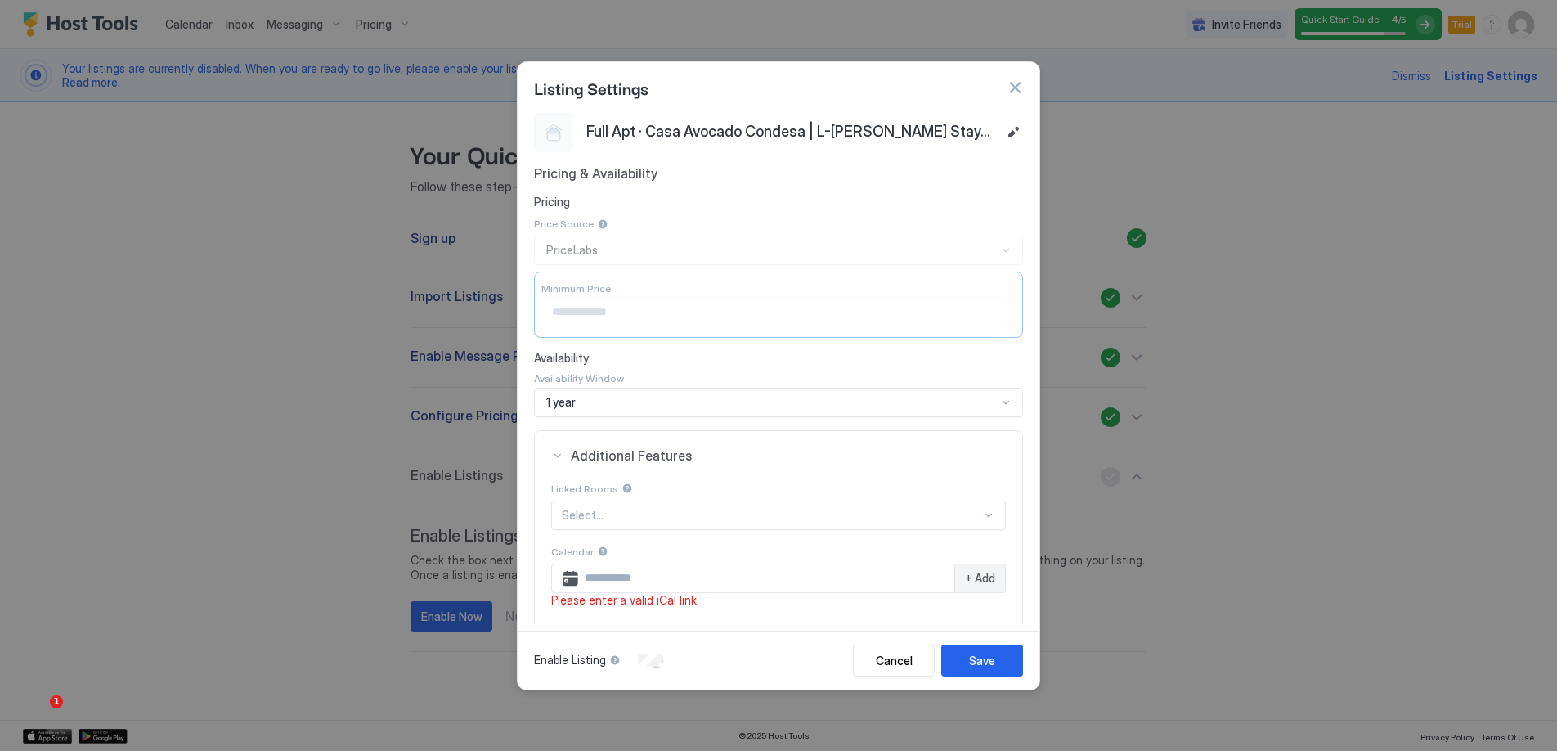
scroll to position [205, 0]
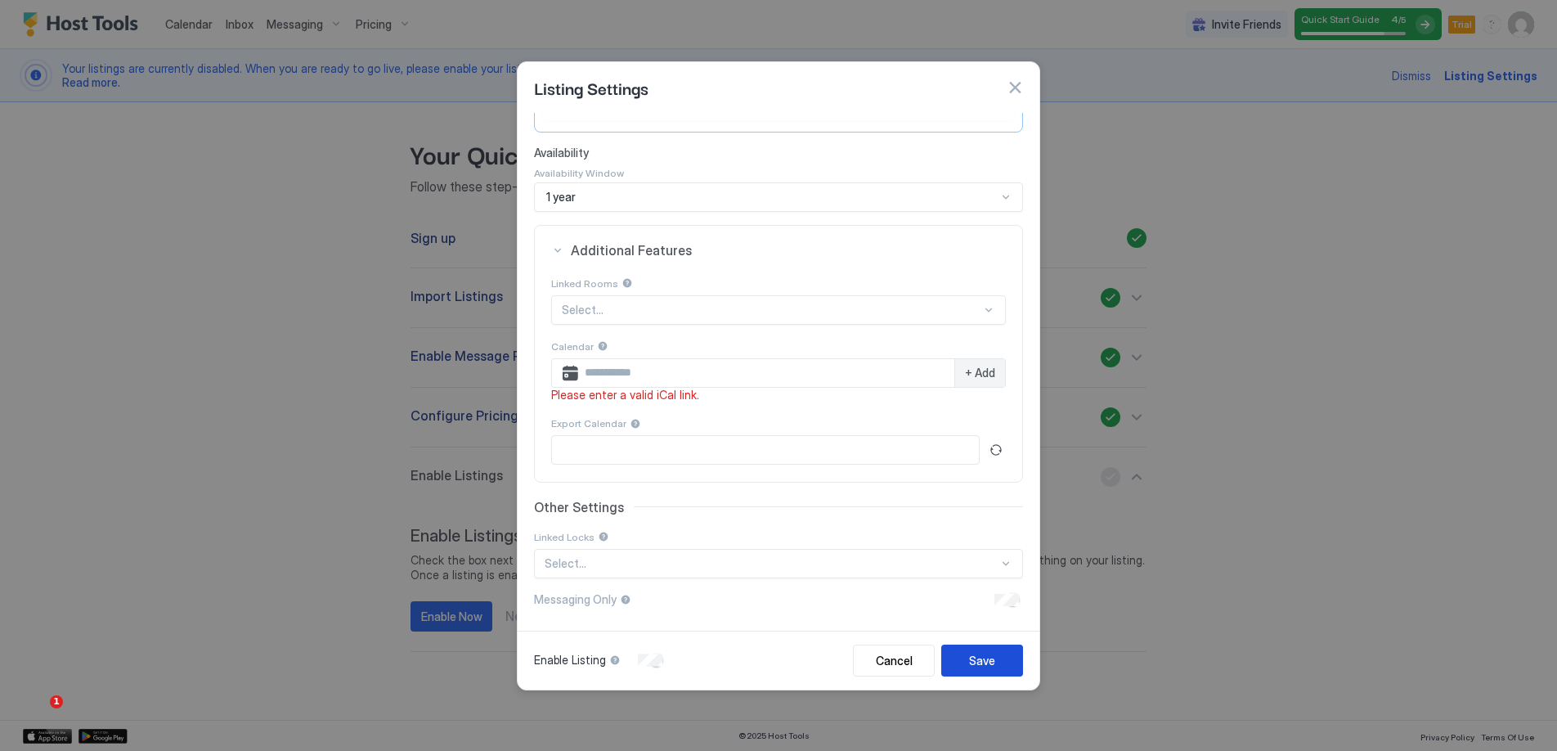
click at [980, 662] on div "Save" at bounding box center [982, 660] width 26 height 17
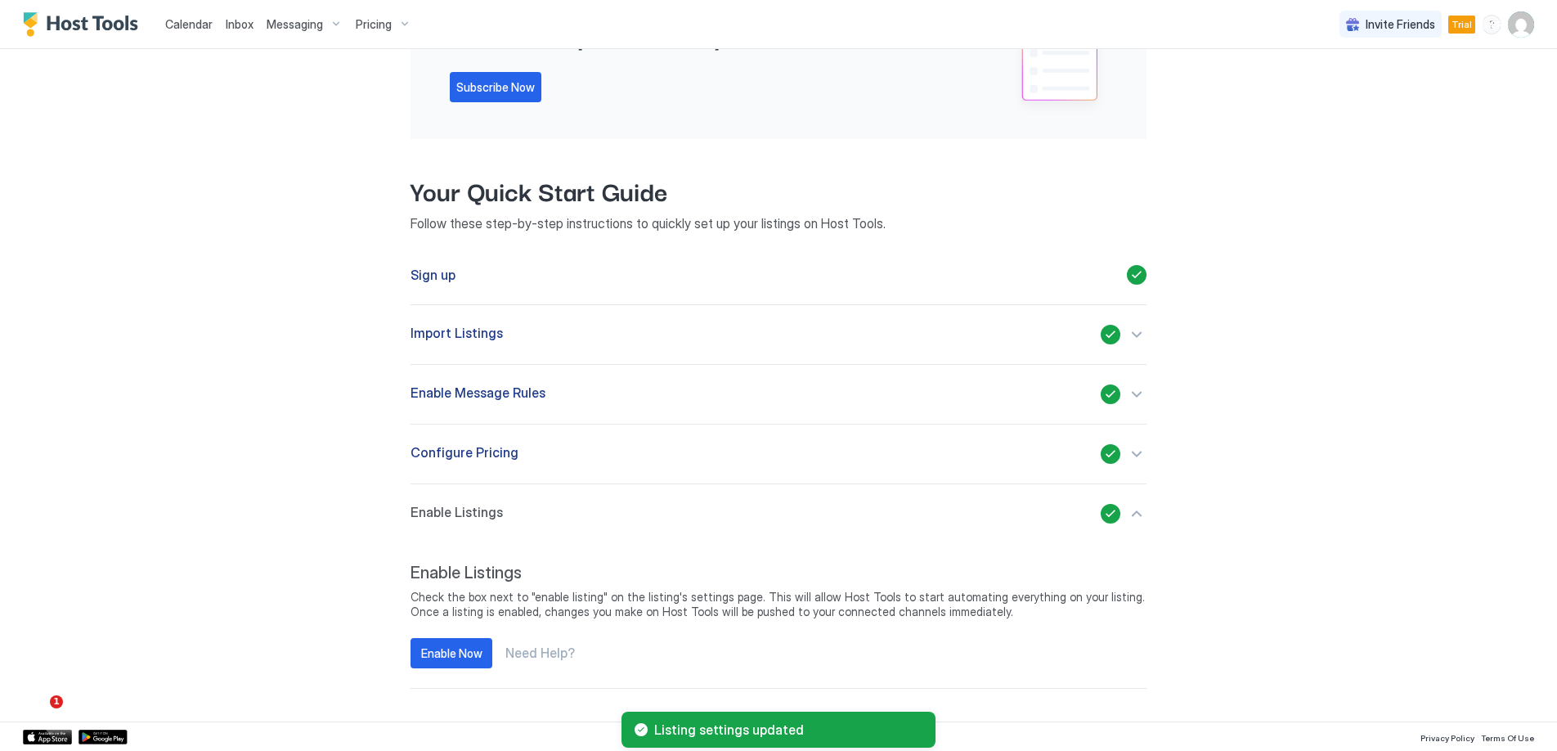
scroll to position [0, 0]
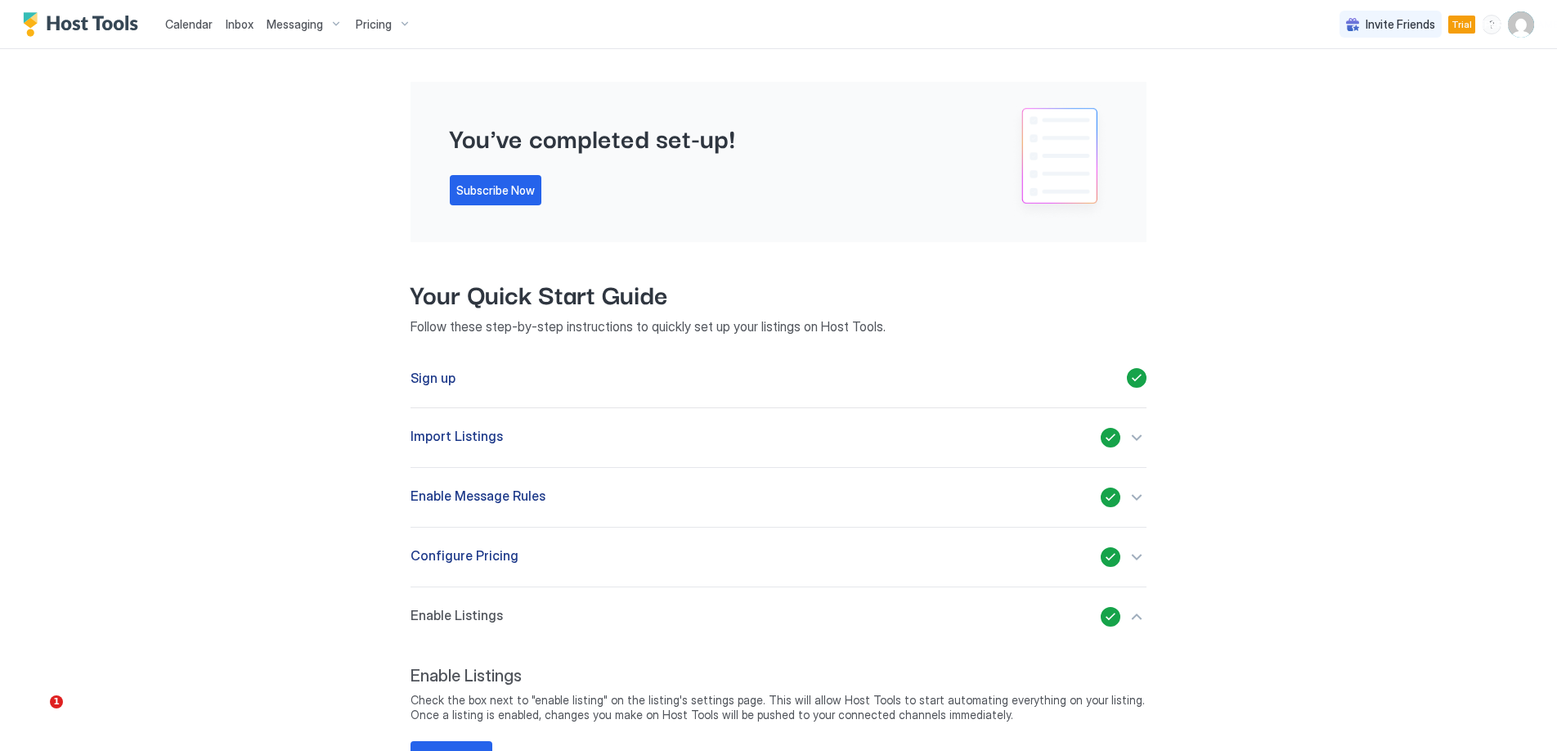
click at [204, 27] on span "Calendar" at bounding box center [188, 24] width 47 height 14
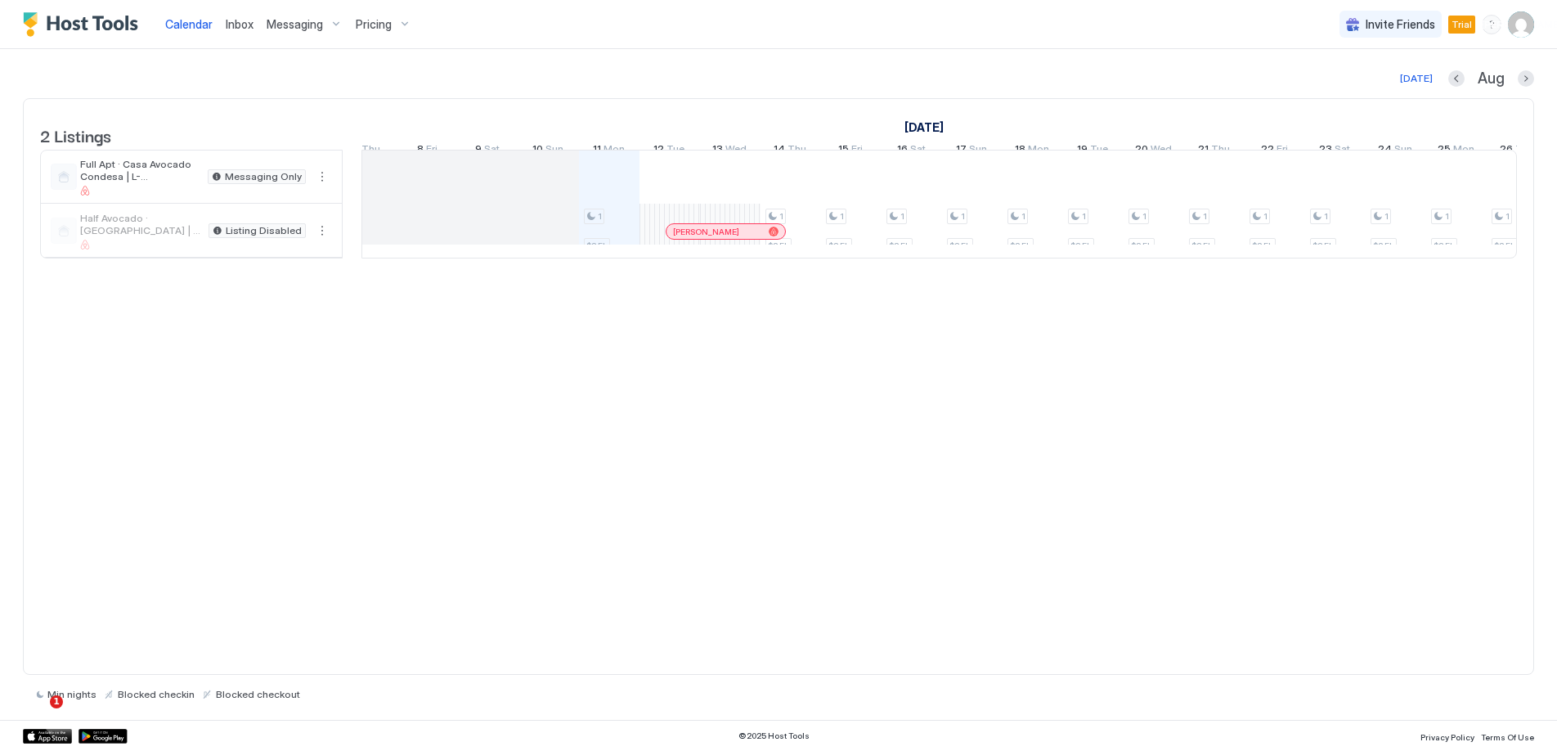
click at [370, 20] on span "Pricing" at bounding box center [374, 24] width 36 height 15
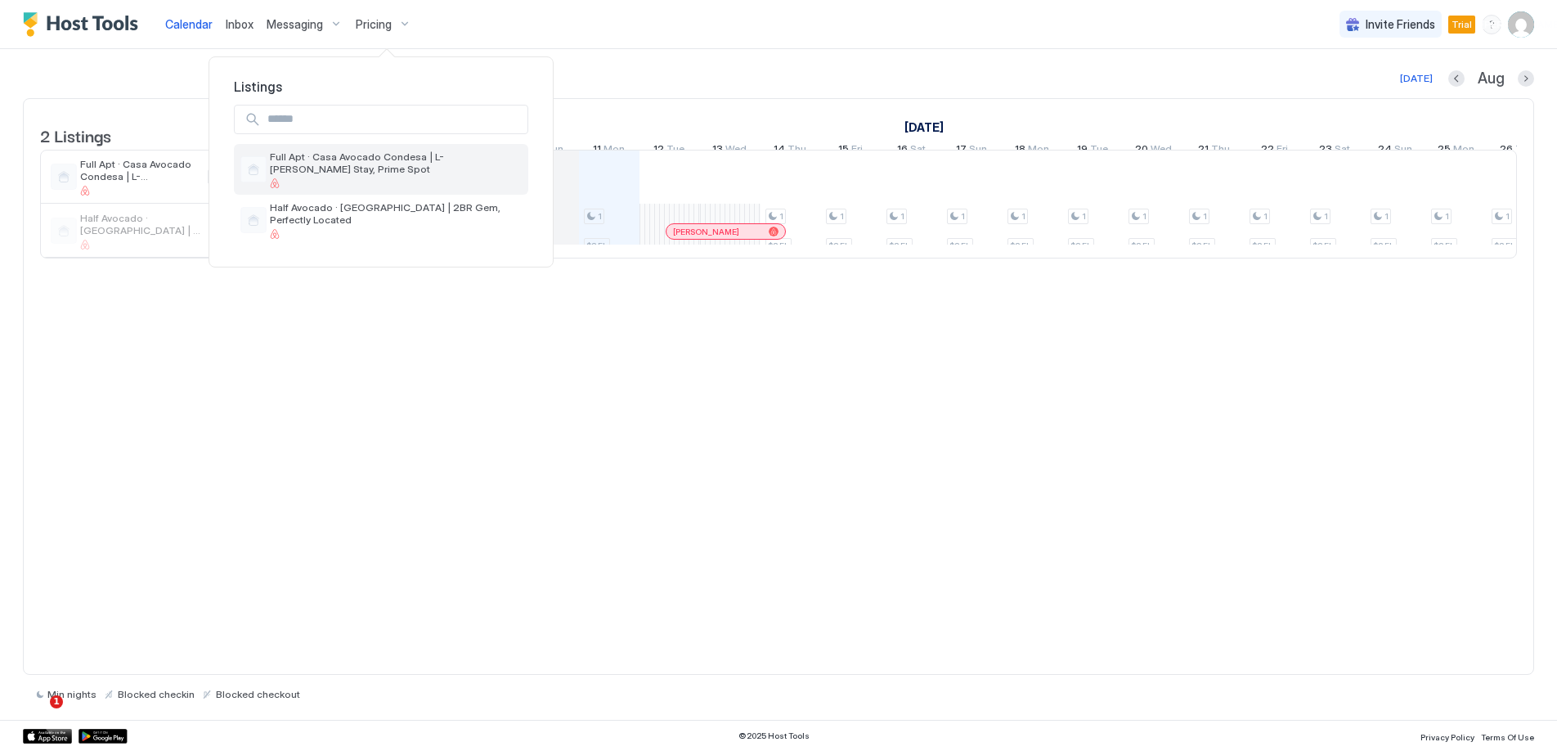
click at [350, 173] on span "Full Apt · Casa Avocado Condesa | L-[PERSON_NAME] Stay, Prime Spot" at bounding box center [396, 162] width 252 height 25
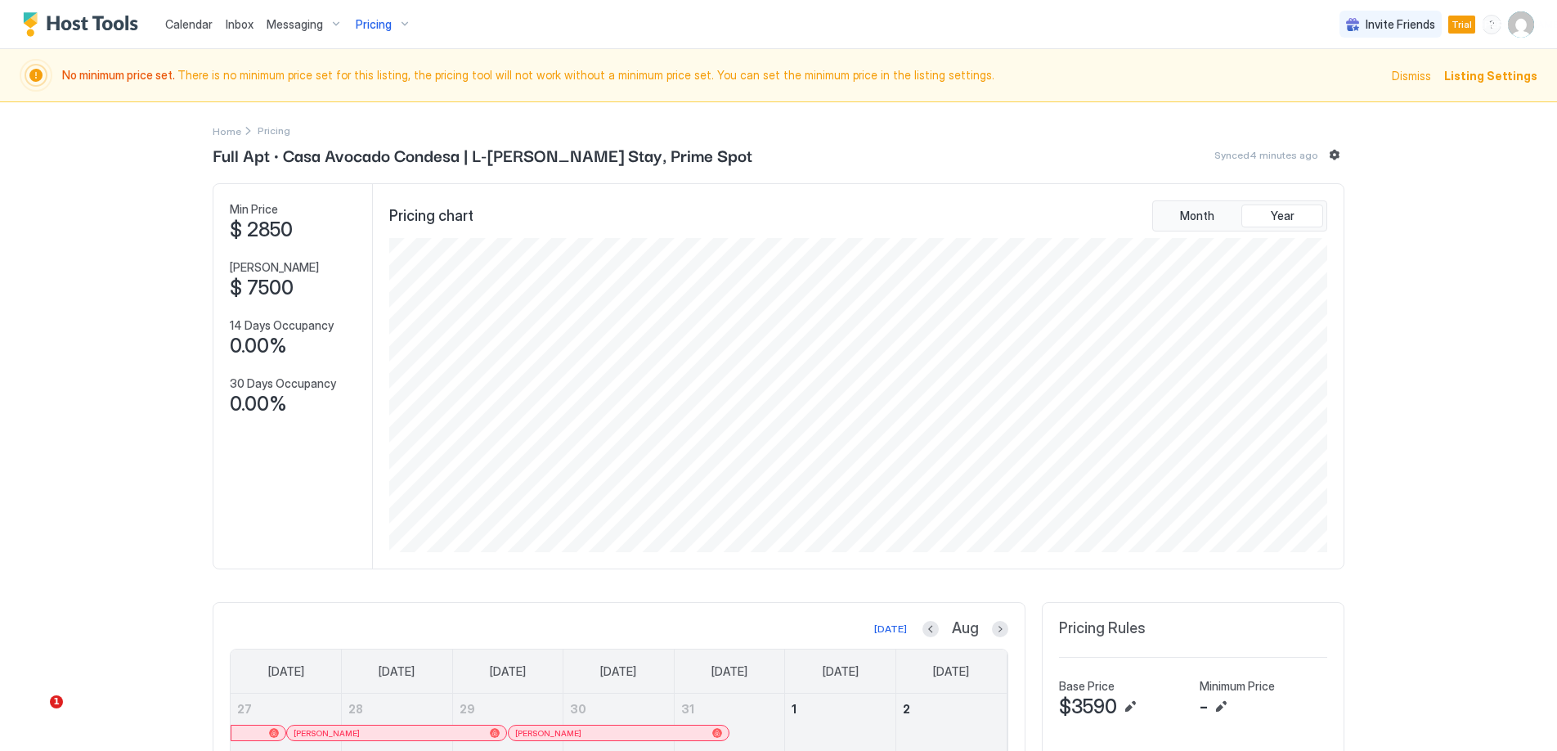
click at [393, 19] on div "Pricing" at bounding box center [383, 25] width 69 height 28
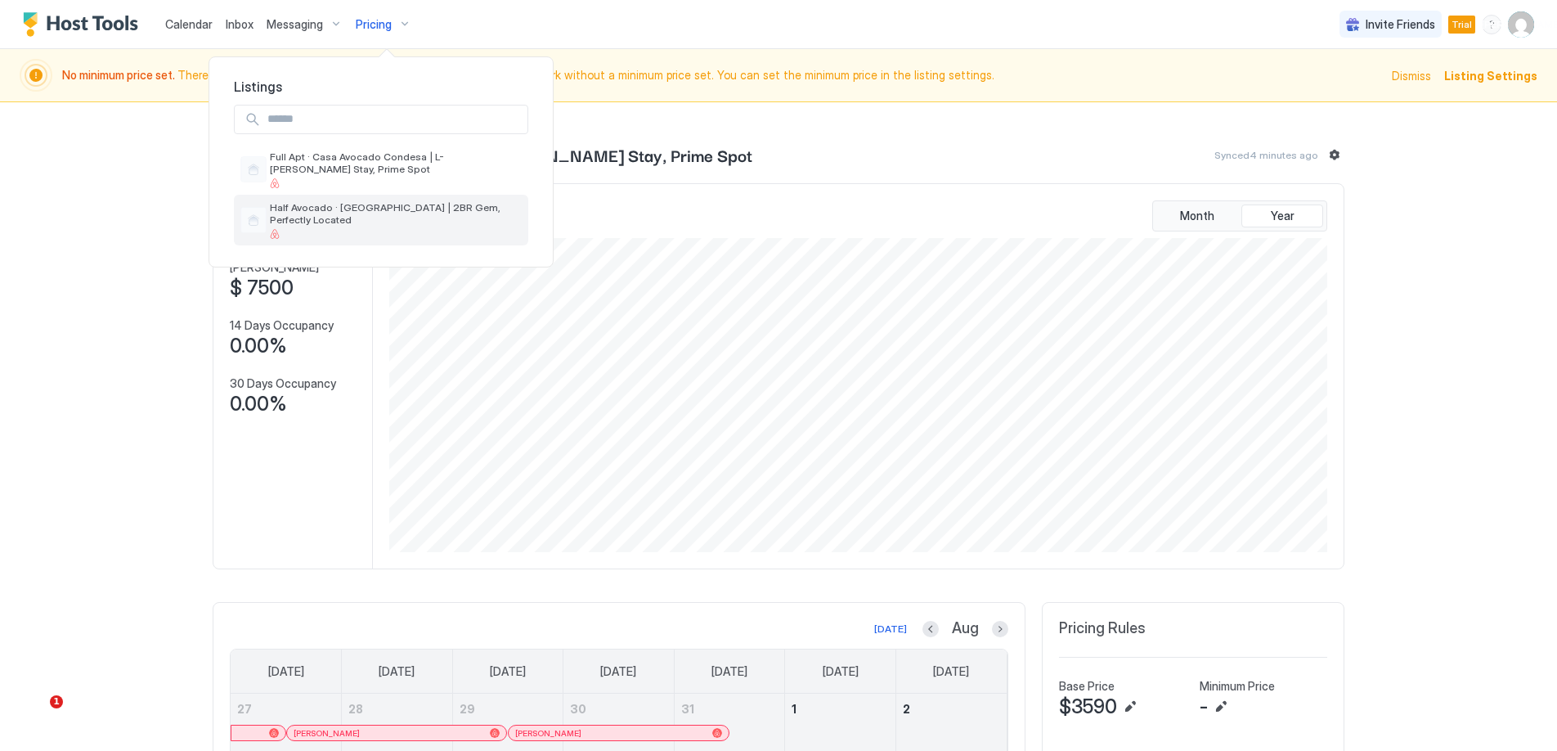
click at [321, 210] on span "Half Avocado · [GEOGRAPHIC_DATA] | 2BR Gem, Perfectly Located" at bounding box center [396, 213] width 252 height 25
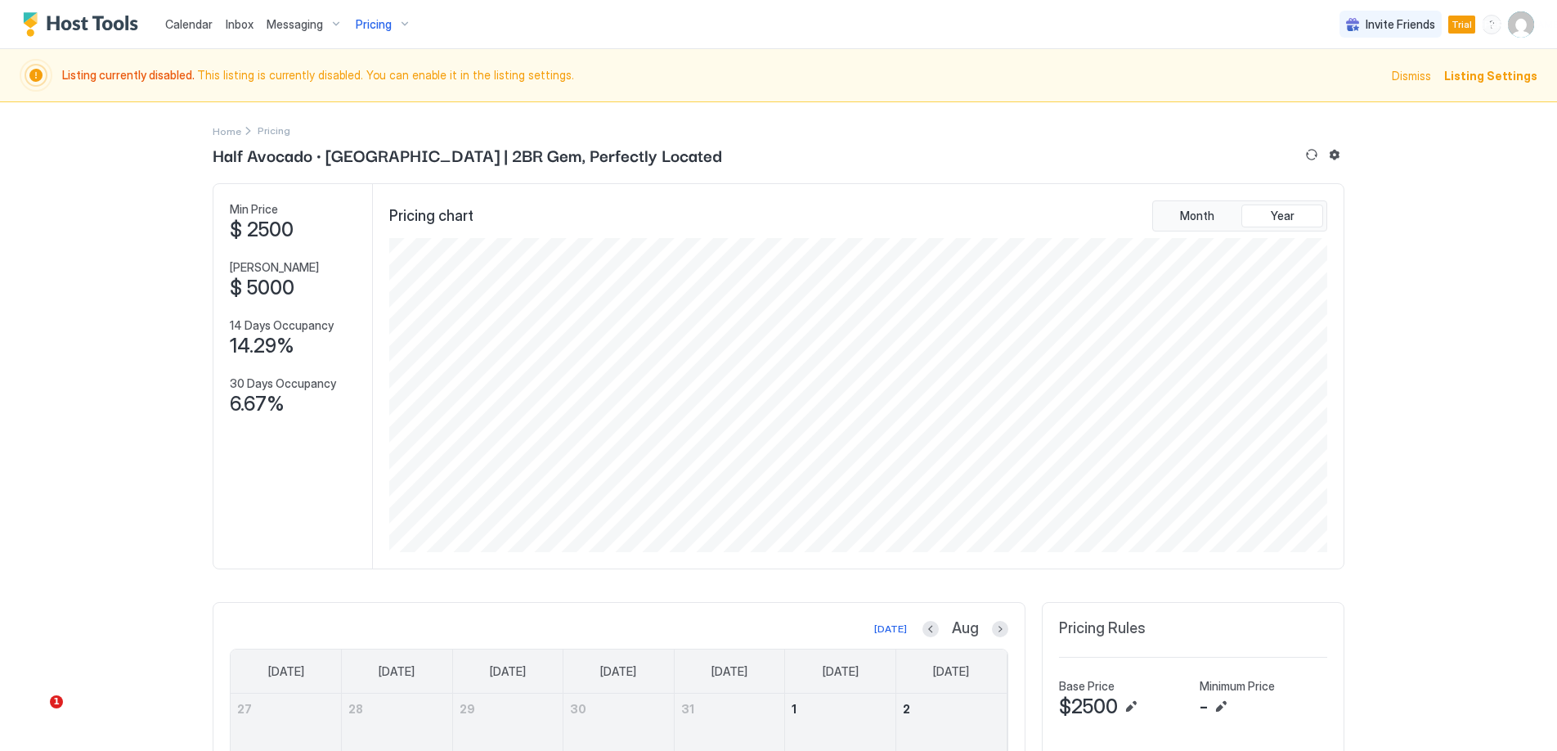
click at [284, 17] on span "Messaging" at bounding box center [295, 24] width 56 height 15
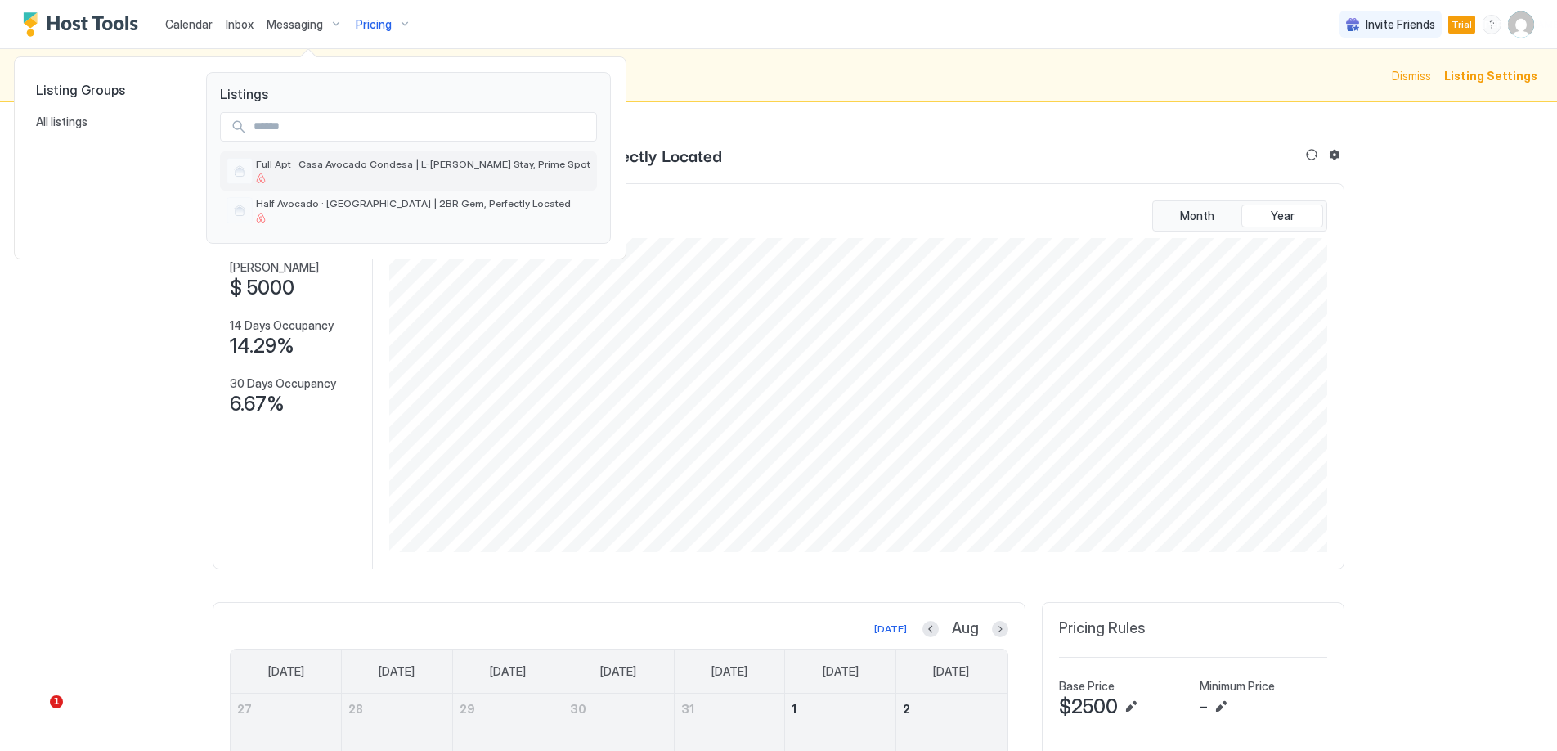
click at [303, 168] on span "Full Apt · Casa Avocado Condesa | L-[PERSON_NAME] Stay, Prime Spot" at bounding box center [423, 164] width 335 height 12
